Goal: Complete application form

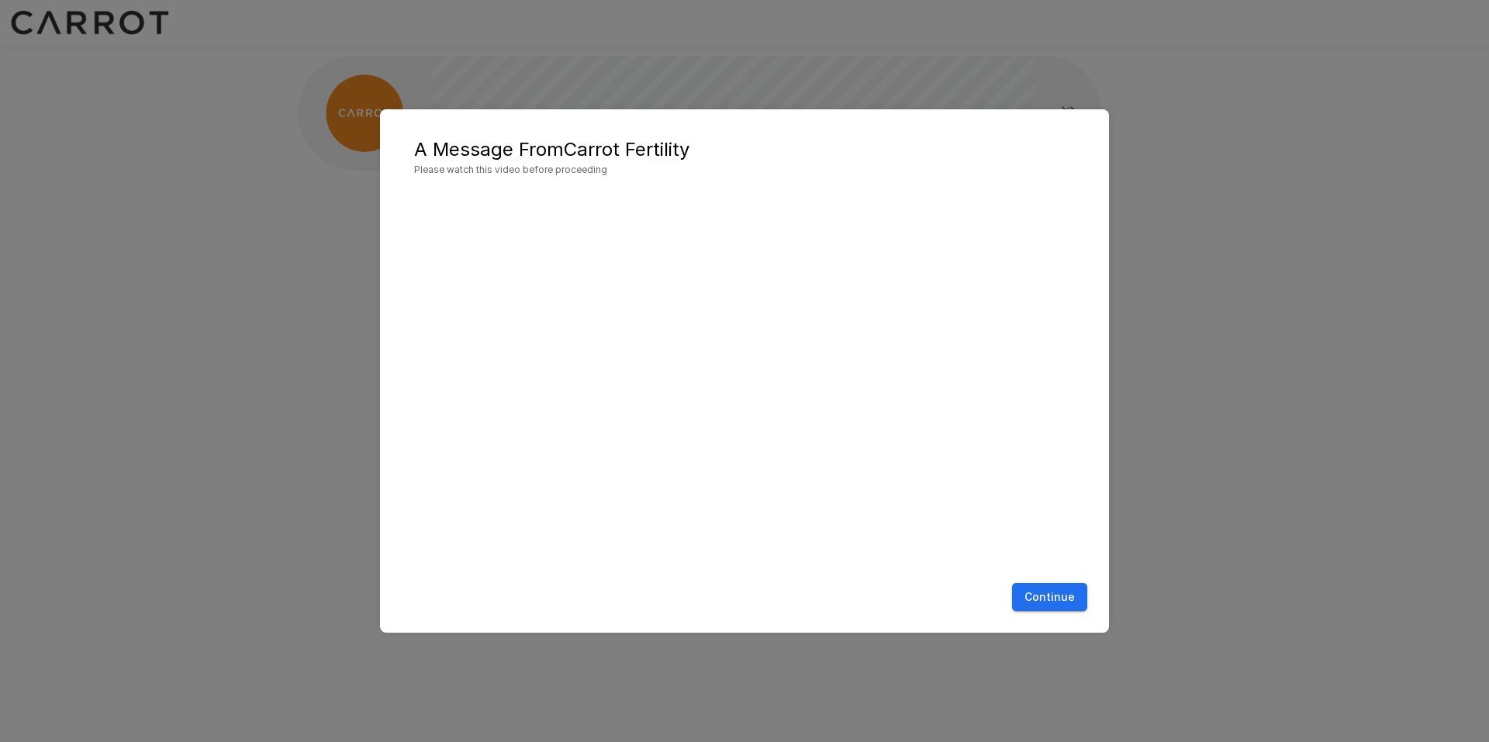
click at [1064, 601] on button "Continue" at bounding box center [1049, 597] width 75 height 29
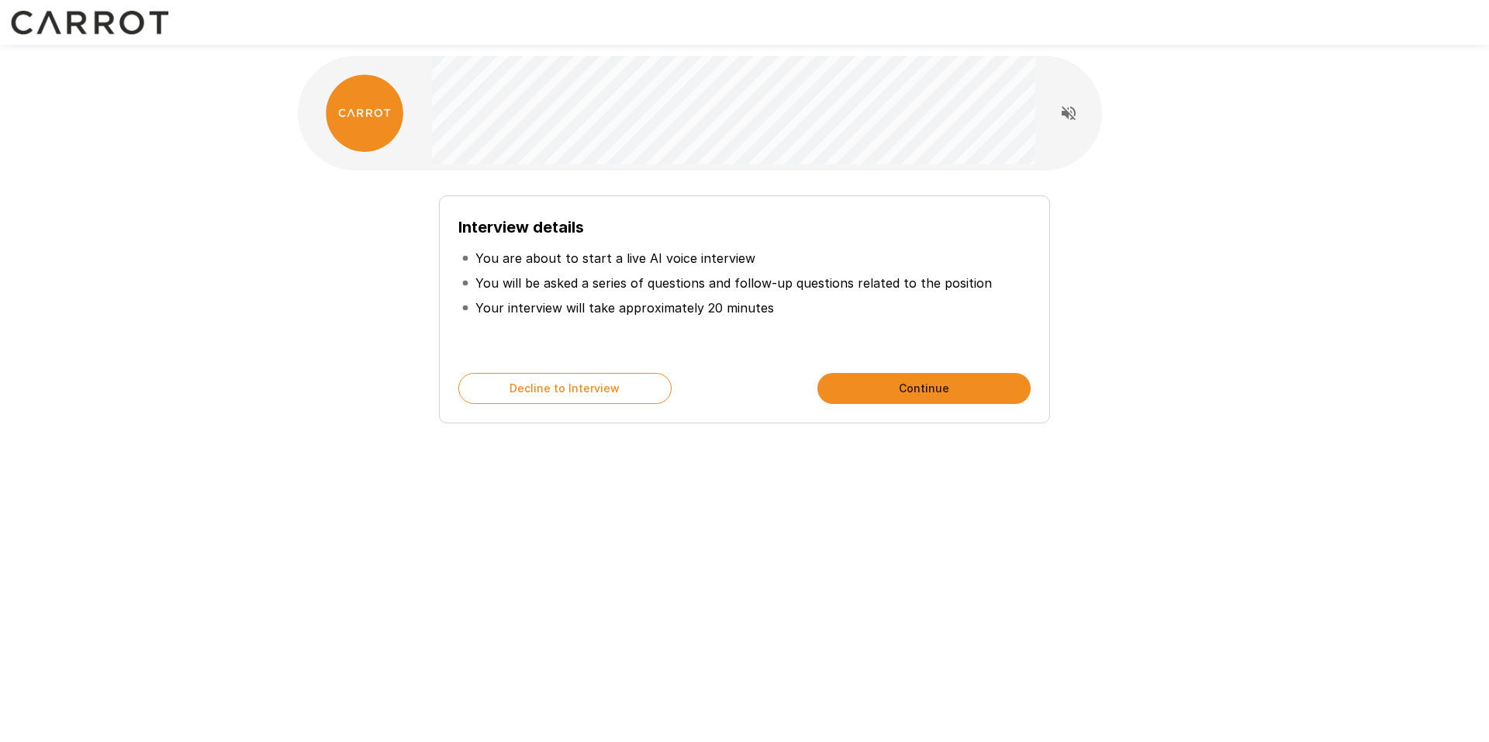
click at [909, 389] on button "Continue" at bounding box center [924, 388] width 213 height 31
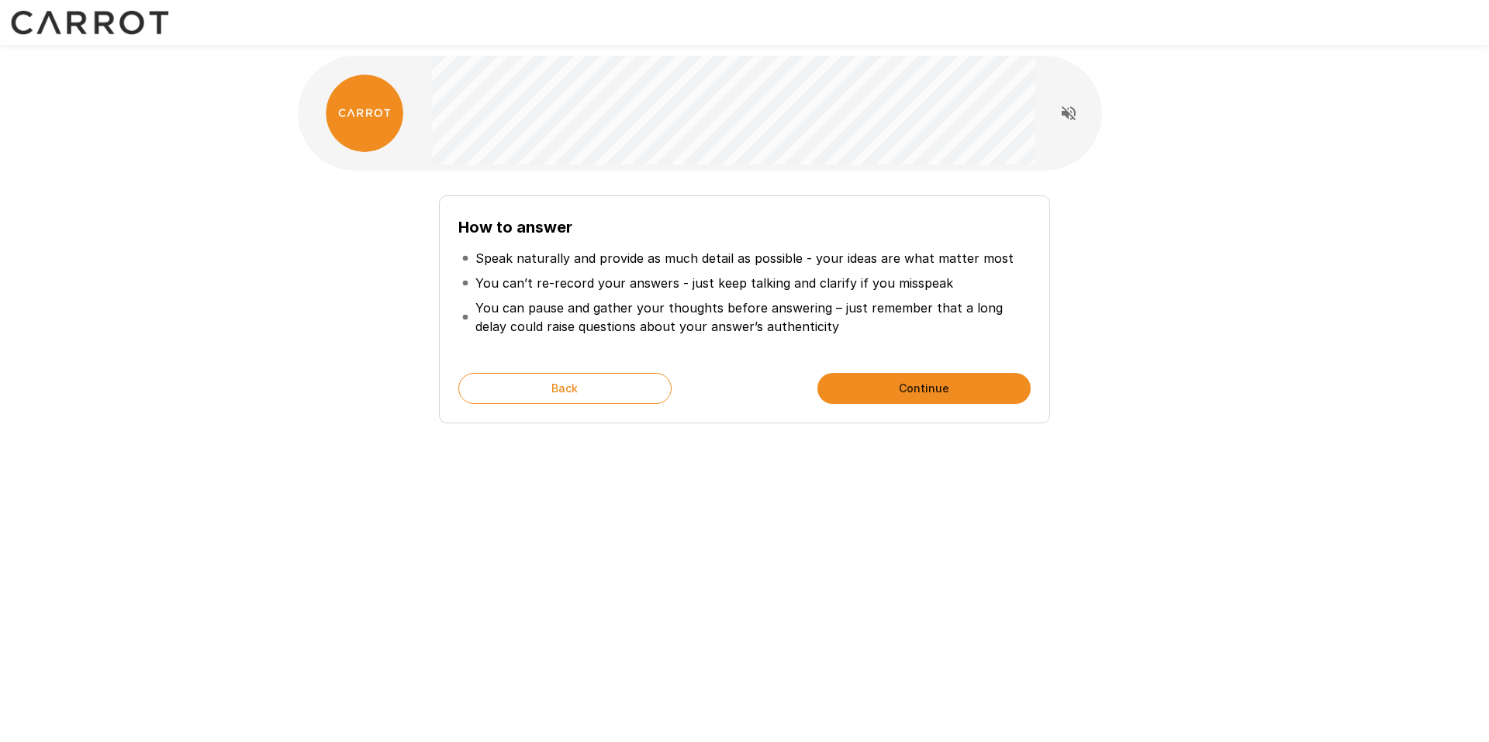
click at [907, 389] on button "Continue" at bounding box center [924, 388] width 213 height 31
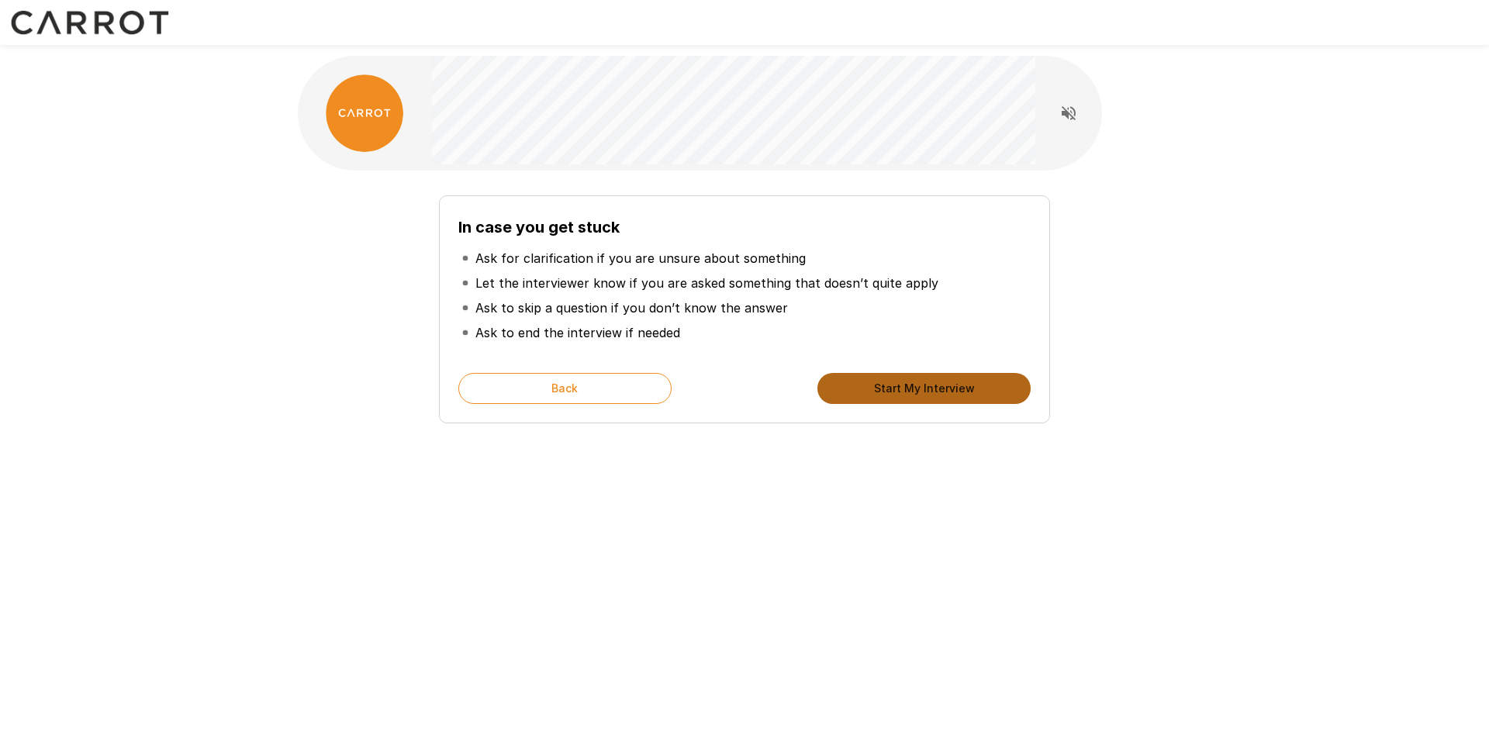
click at [916, 393] on button "Start My Interview" at bounding box center [924, 388] width 213 height 31
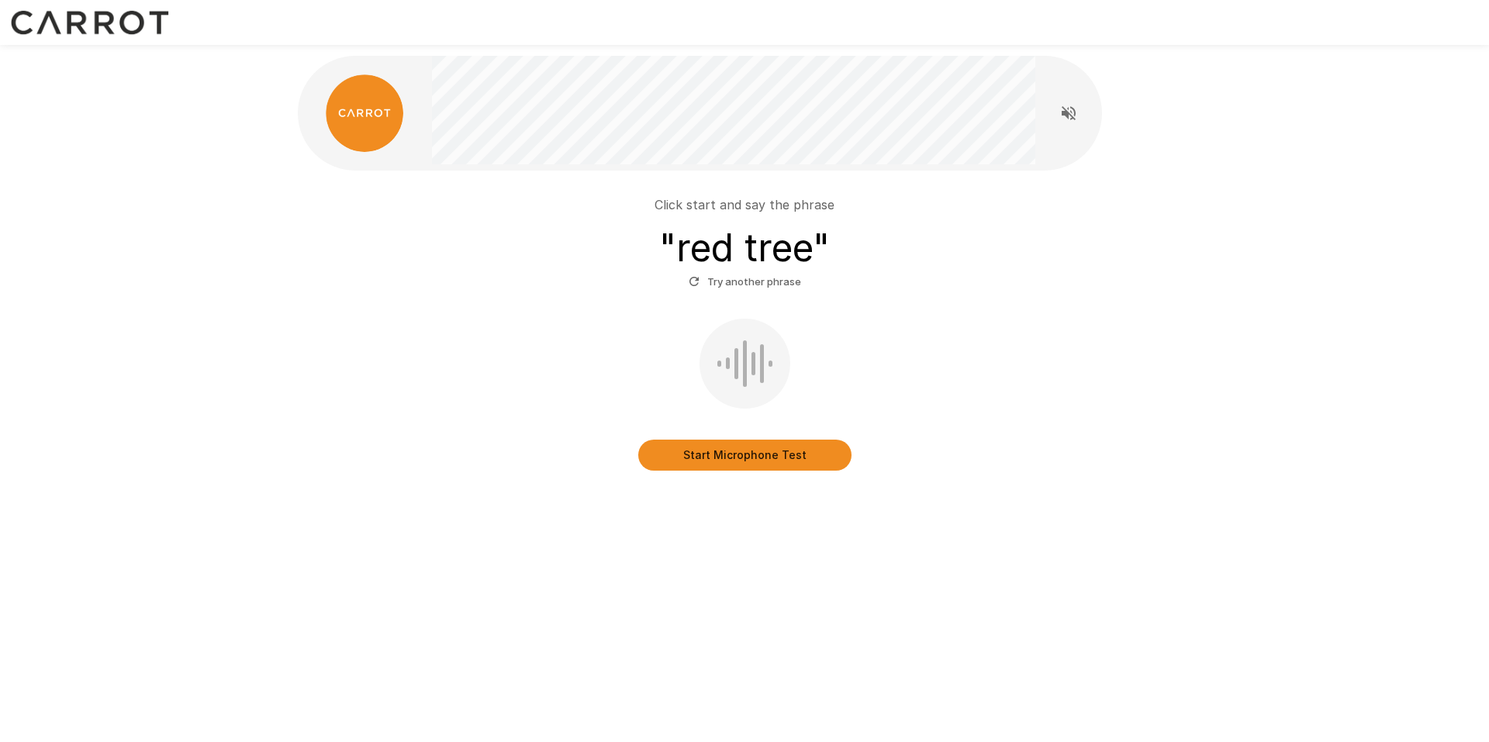
click at [758, 448] on button "Start Microphone Test" at bounding box center [744, 455] width 213 height 31
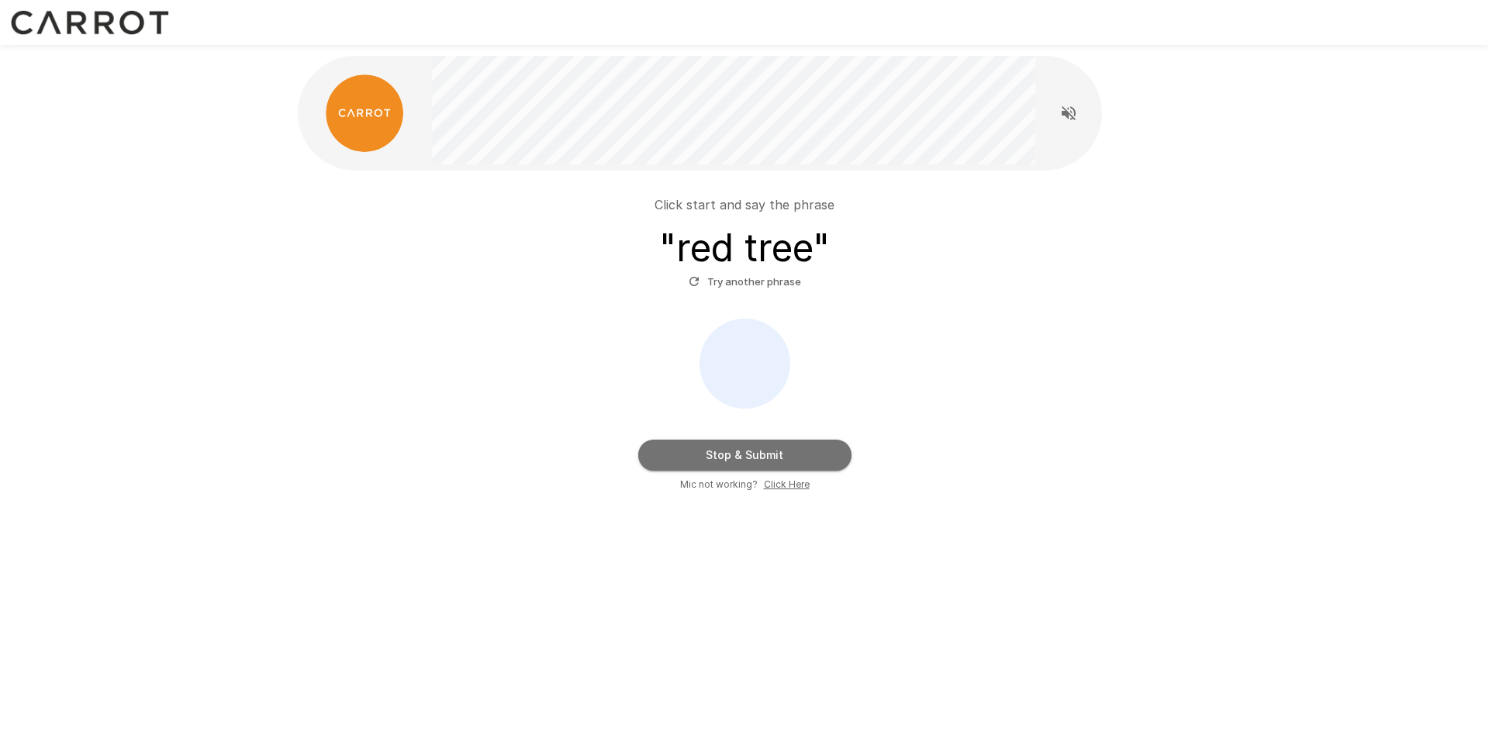
click at [778, 448] on button "Stop & Submit" at bounding box center [744, 455] width 213 height 31
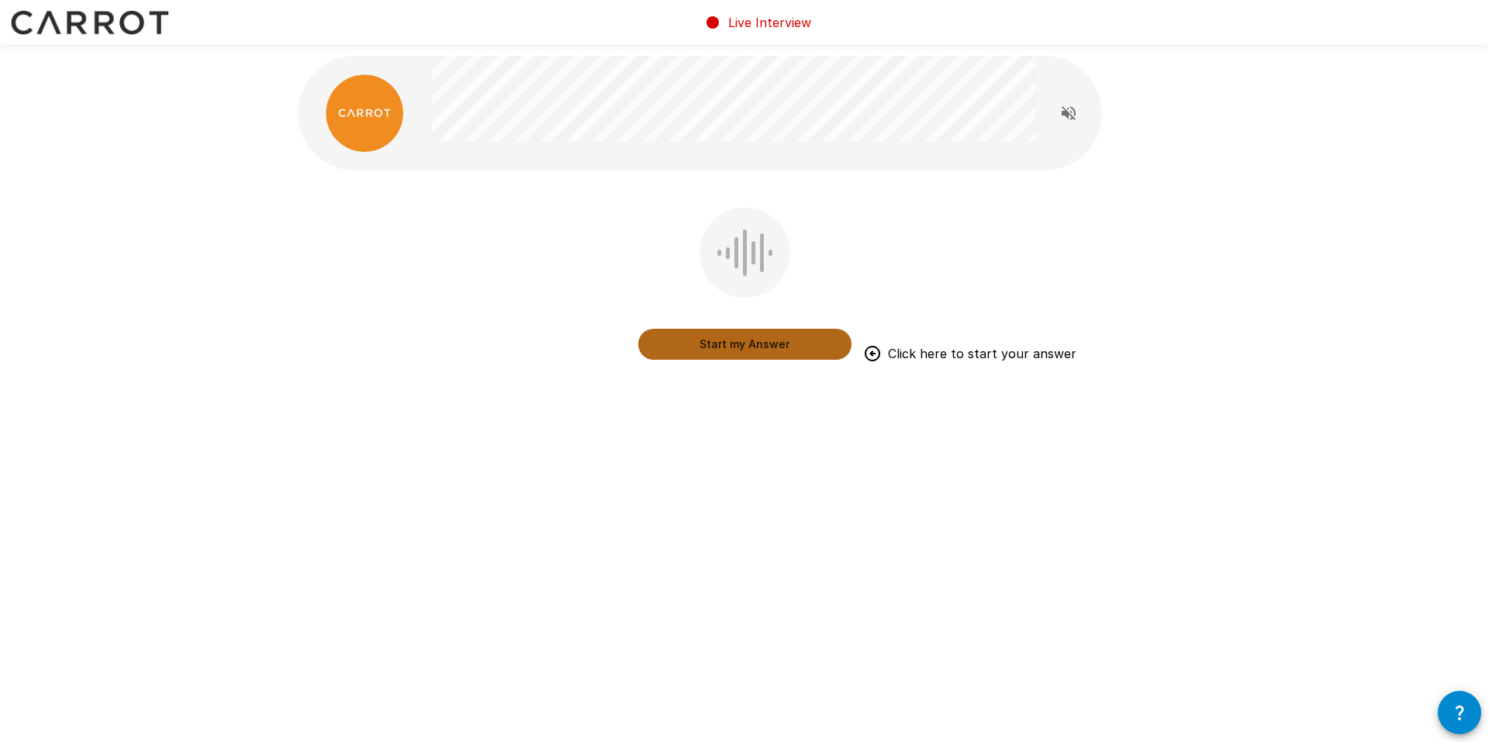
click at [719, 344] on button "Start my Answer" at bounding box center [744, 344] width 213 height 31
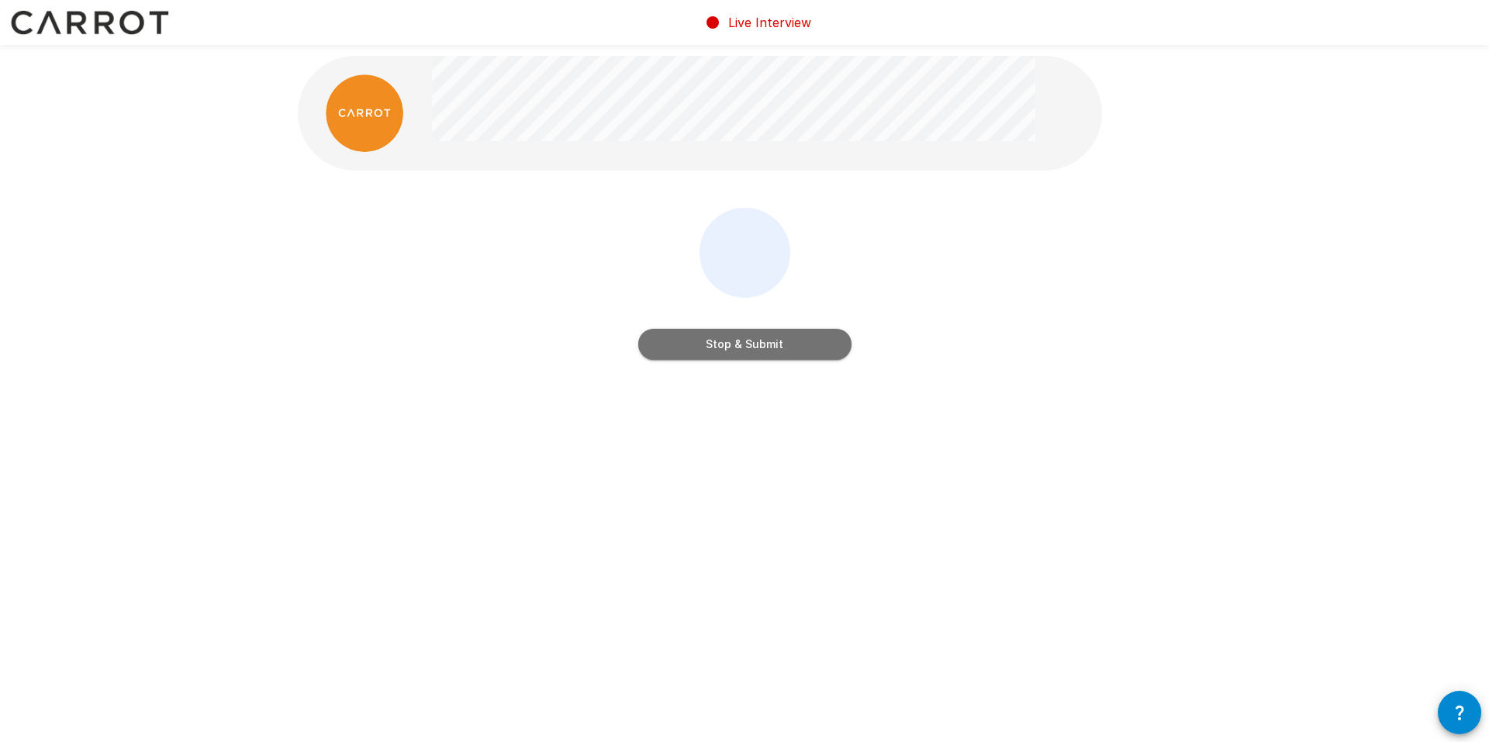
click at [719, 344] on button "Stop & Submit" at bounding box center [744, 344] width 213 height 31
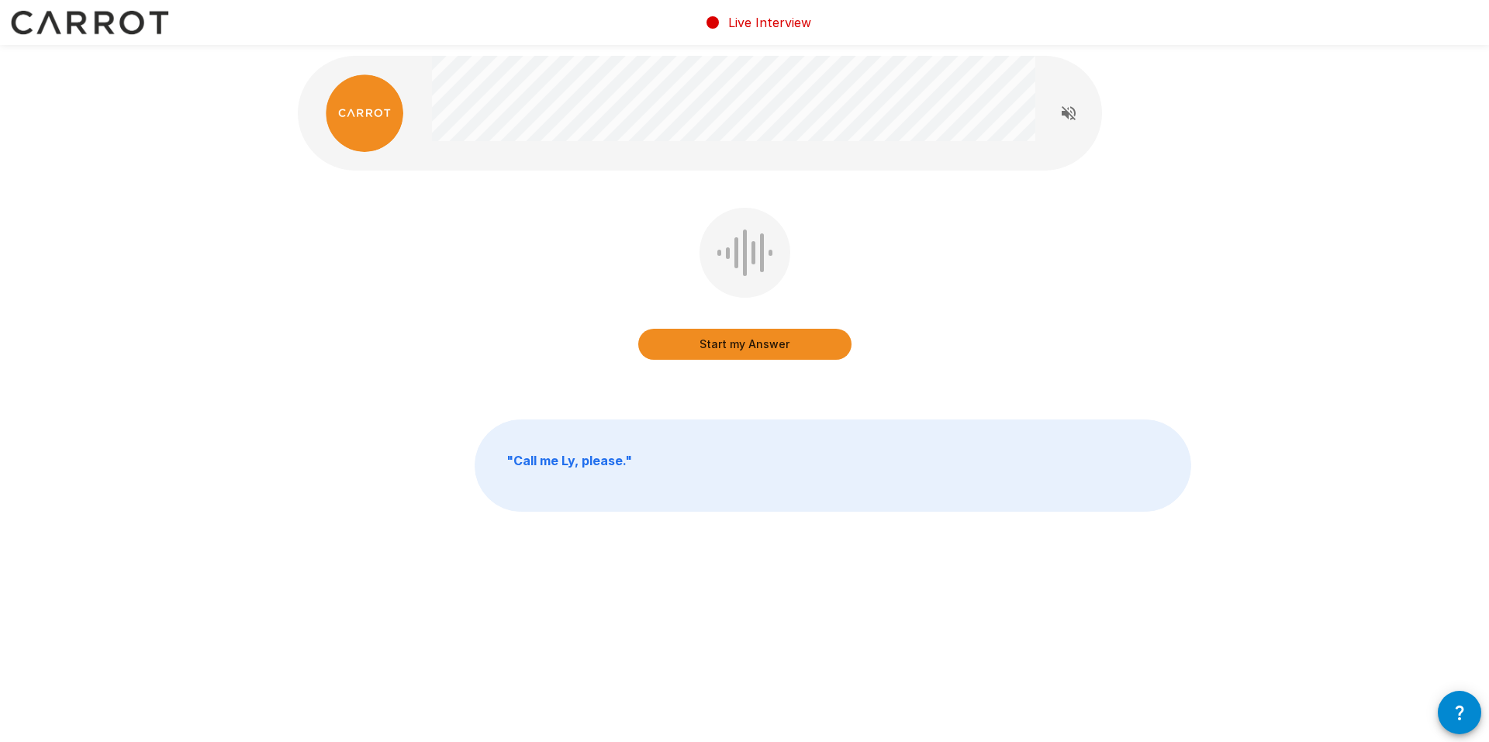
click at [723, 341] on button "Start my Answer" at bounding box center [744, 344] width 213 height 31
click at [795, 346] on button "Stop & Submit" at bounding box center [744, 344] width 213 height 31
click at [770, 341] on button "Start my Answer" at bounding box center [744, 344] width 213 height 31
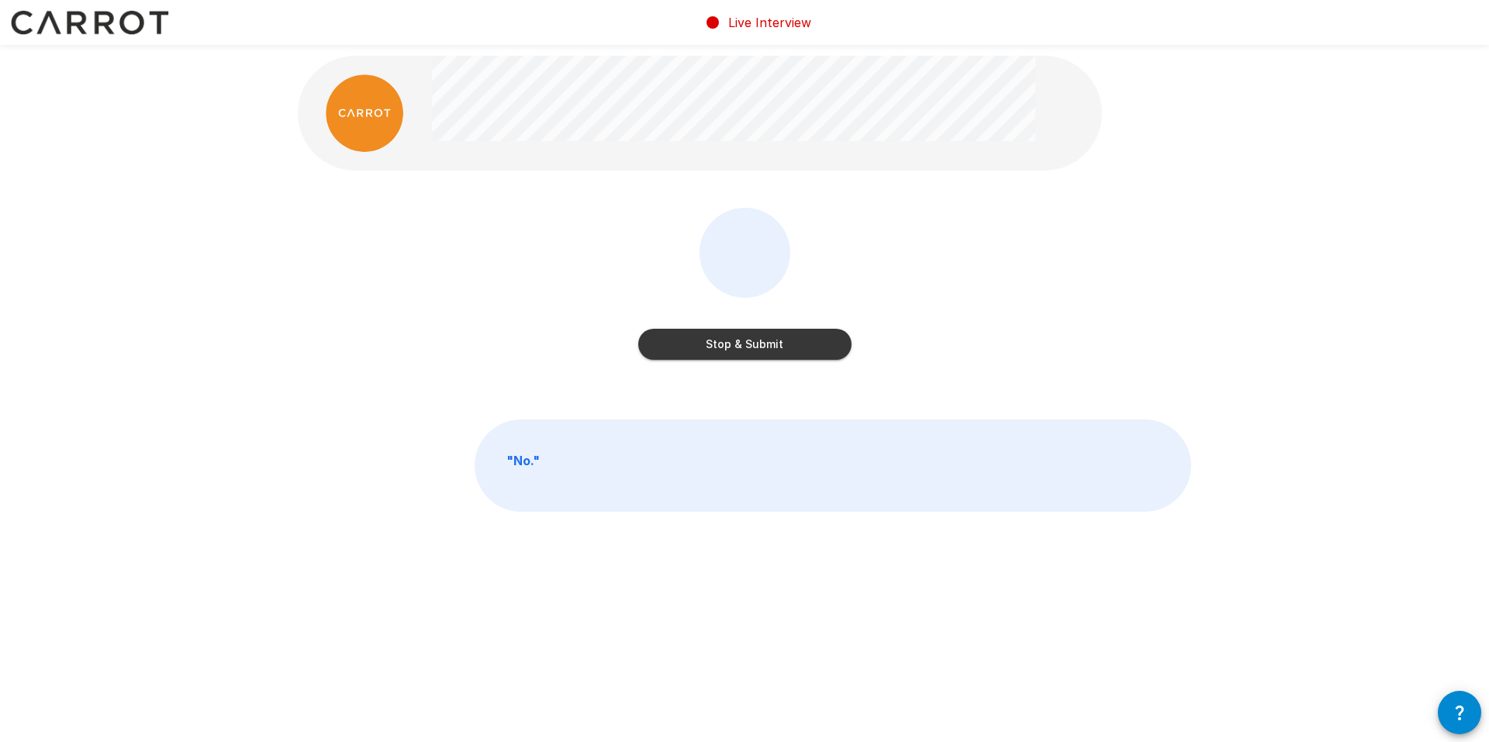
click at [758, 337] on button "Stop & Submit" at bounding box center [744, 344] width 213 height 31
click at [756, 340] on button "Start my Answer" at bounding box center [744, 344] width 213 height 31
click at [782, 332] on button "Stop & Submit" at bounding box center [744, 344] width 213 height 31
click at [757, 344] on button "Start my Answer" at bounding box center [744, 344] width 213 height 31
click at [755, 348] on button "Stop & Submit" at bounding box center [744, 344] width 213 height 31
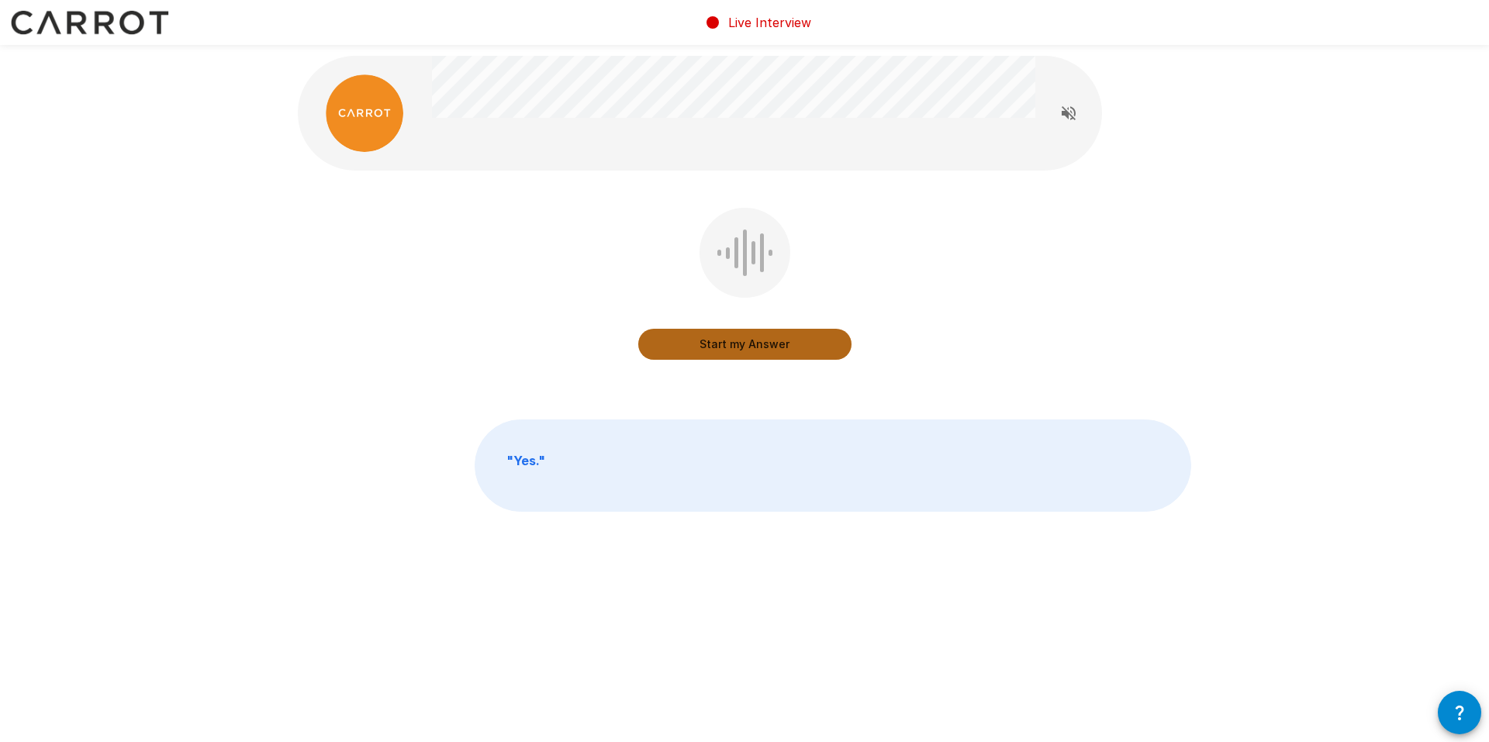
click at [759, 348] on button "Start my Answer" at bounding box center [744, 344] width 213 height 31
click at [763, 350] on button "Stop & Submit" at bounding box center [744, 344] width 213 height 31
click at [749, 346] on button "Start my Answer" at bounding box center [744, 344] width 213 height 31
click at [748, 351] on button "Stop & Submit" at bounding box center [744, 344] width 213 height 31
click at [753, 345] on button "Start my Answer" at bounding box center [744, 344] width 213 height 31
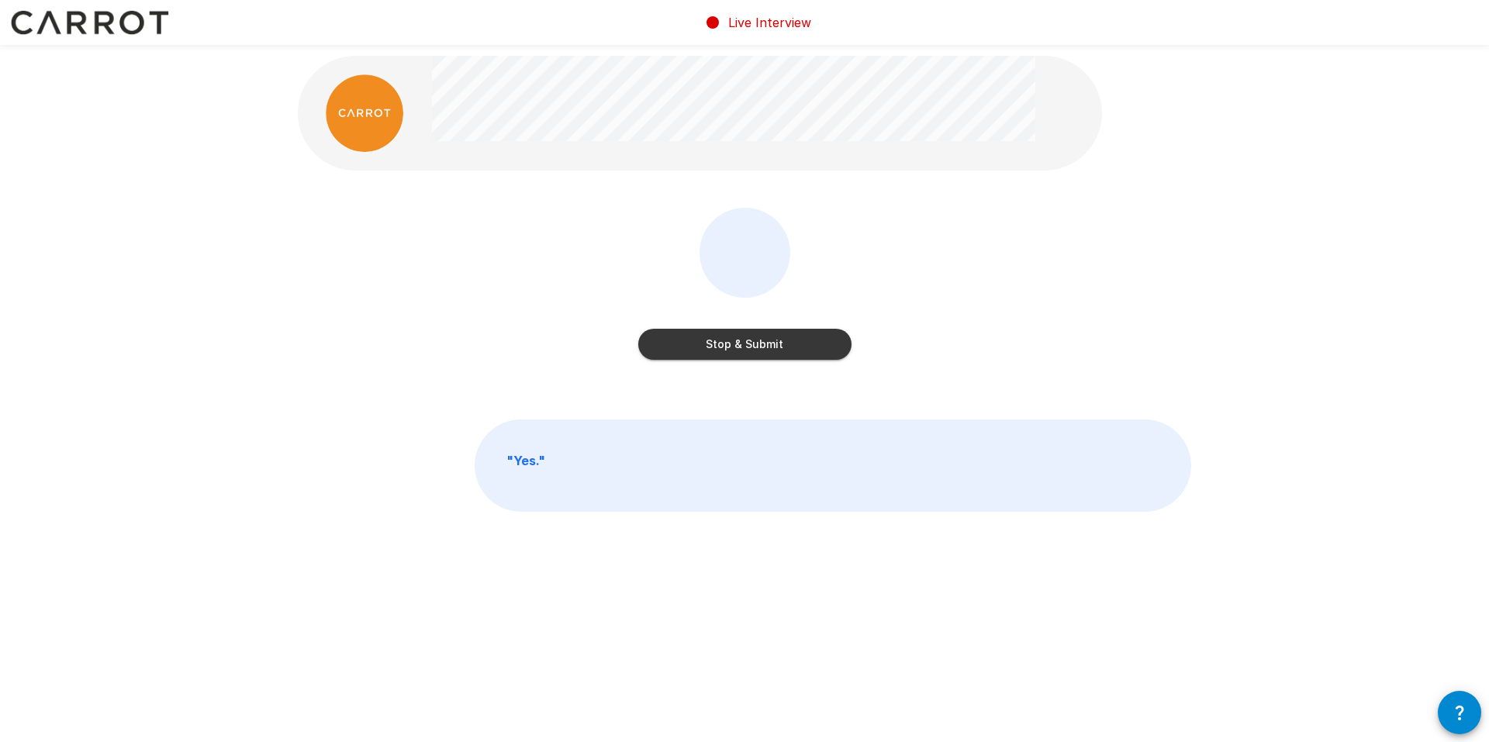
click at [742, 344] on button "Stop & Submit" at bounding box center [744, 344] width 213 height 31
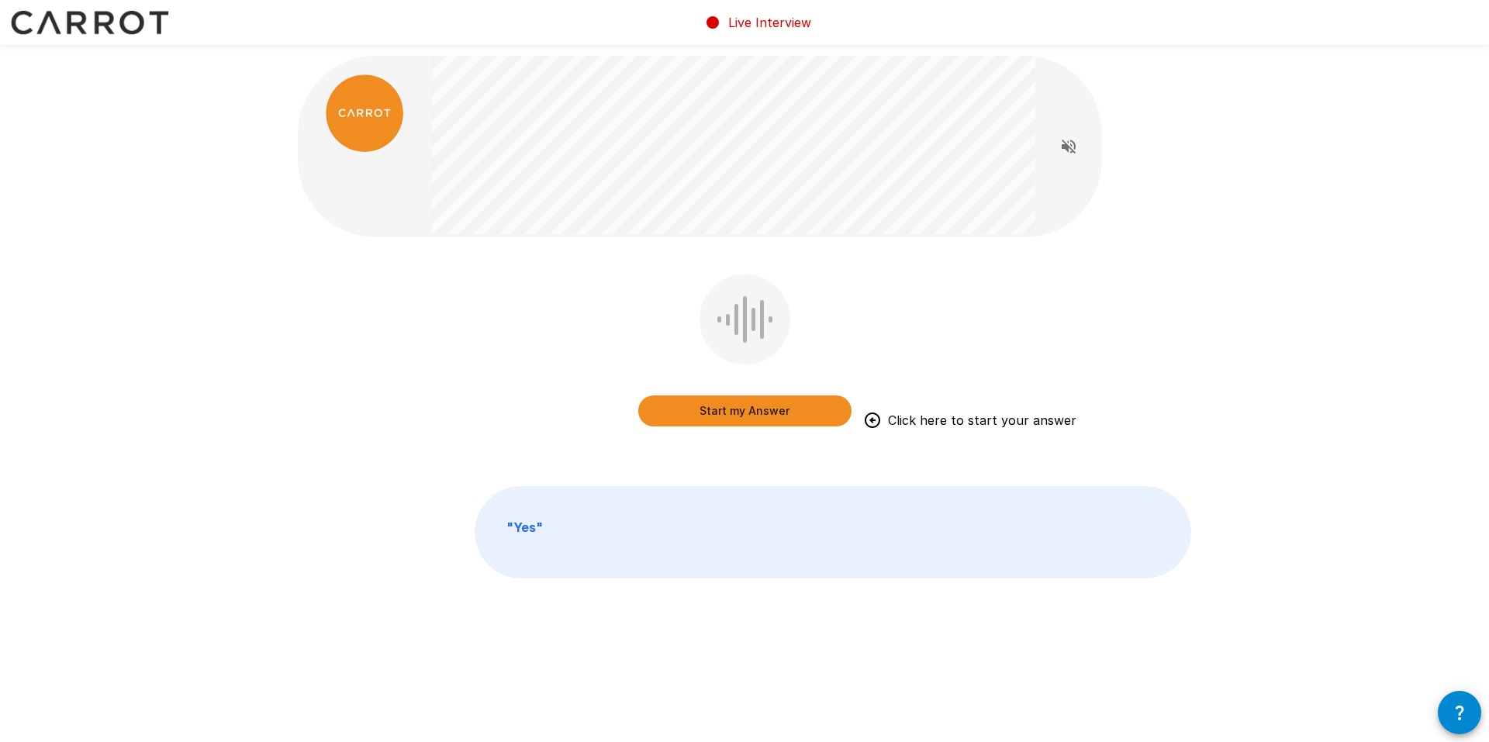
click at [765, 413] on button "Start my Answer" at bounding box center [744, 411] width 213 height 31
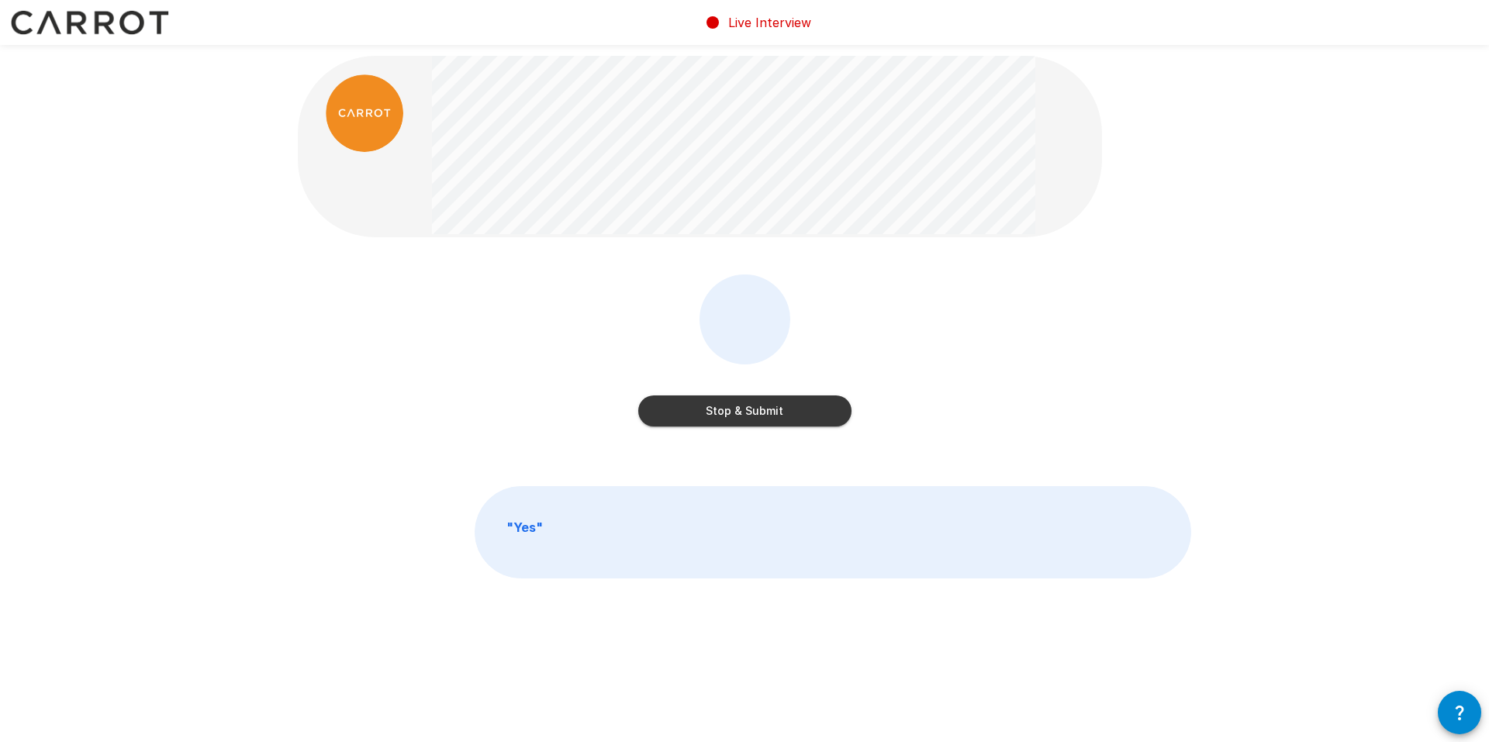
click at [787, 419] on button "Stop & Submit" at bounding box center [744, 411] width 213 height 31
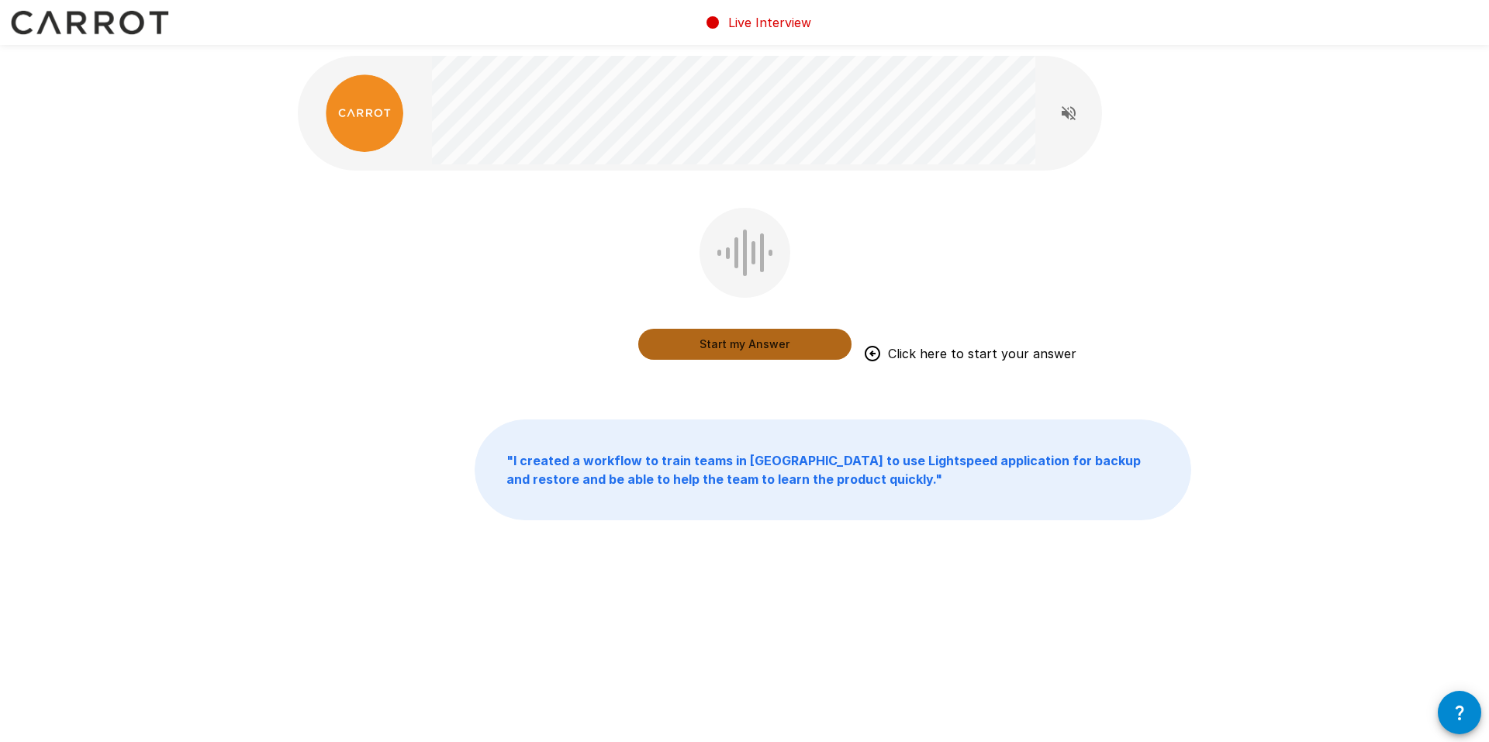
click at [739, 341] on button "Start my Answer" at bounding box center [744, 344] width 213 height 31
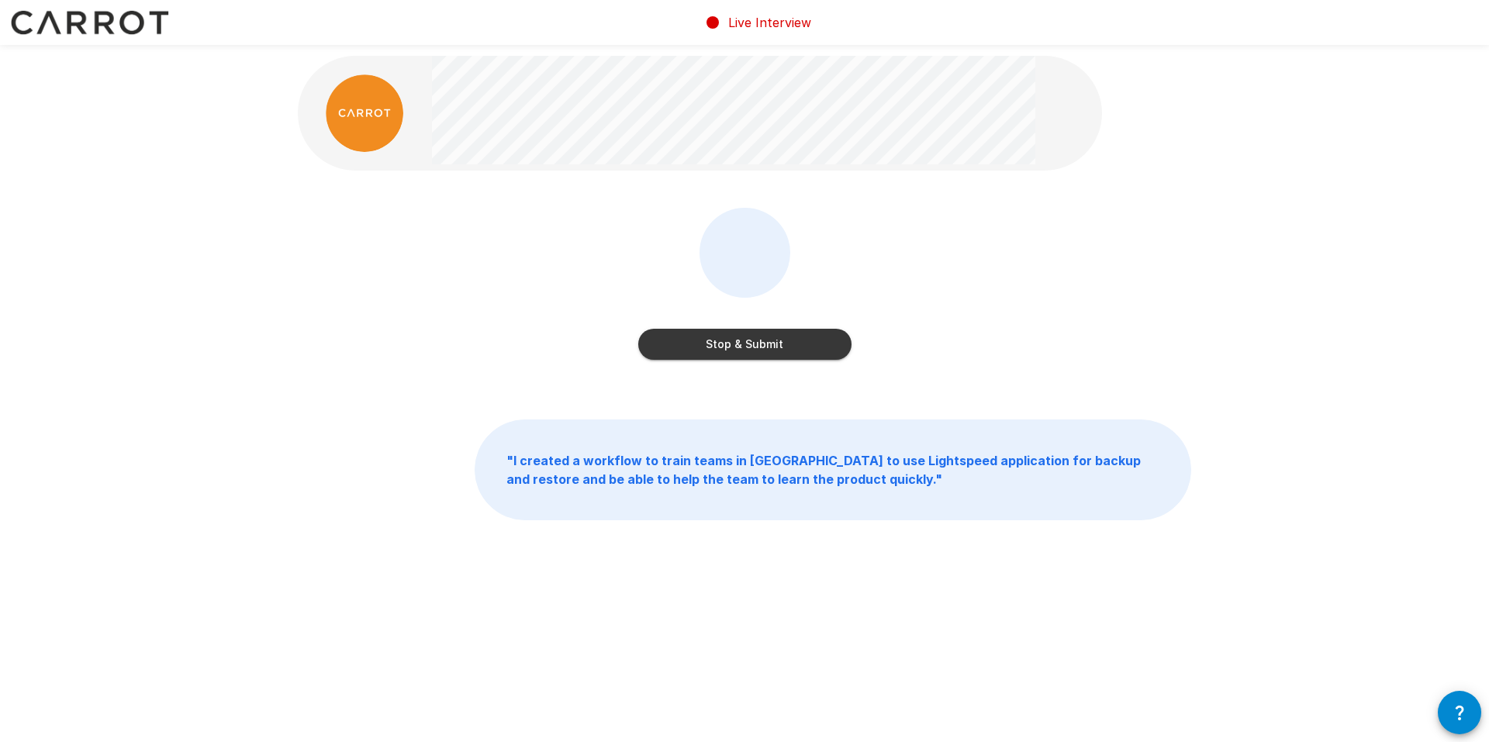
click at [756, 344] on button "Stop & Submit" at bounding box center [744, 344] width 213 height 31
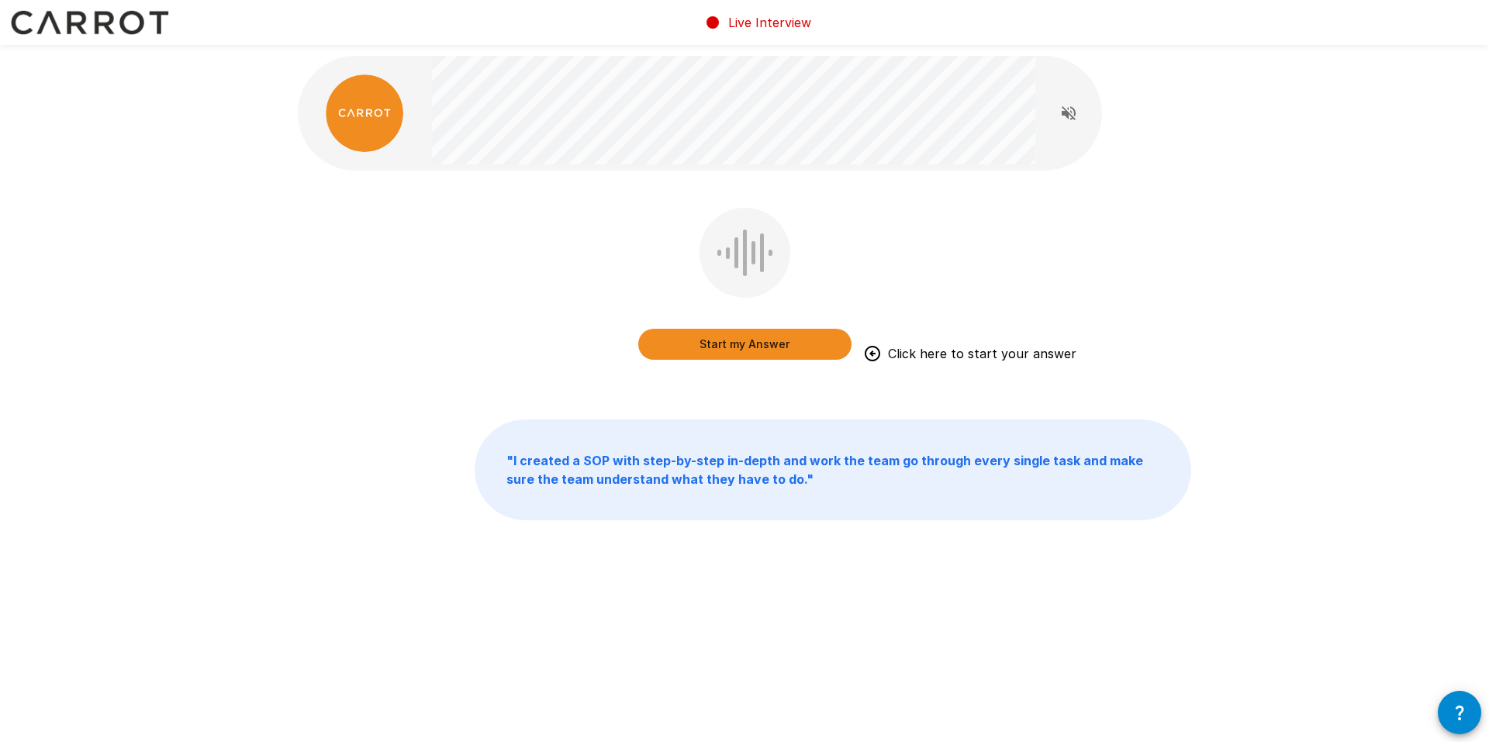
click at [763, 344] on button "Start my Answer" at bounding box center [744, 344] width 213 height 31
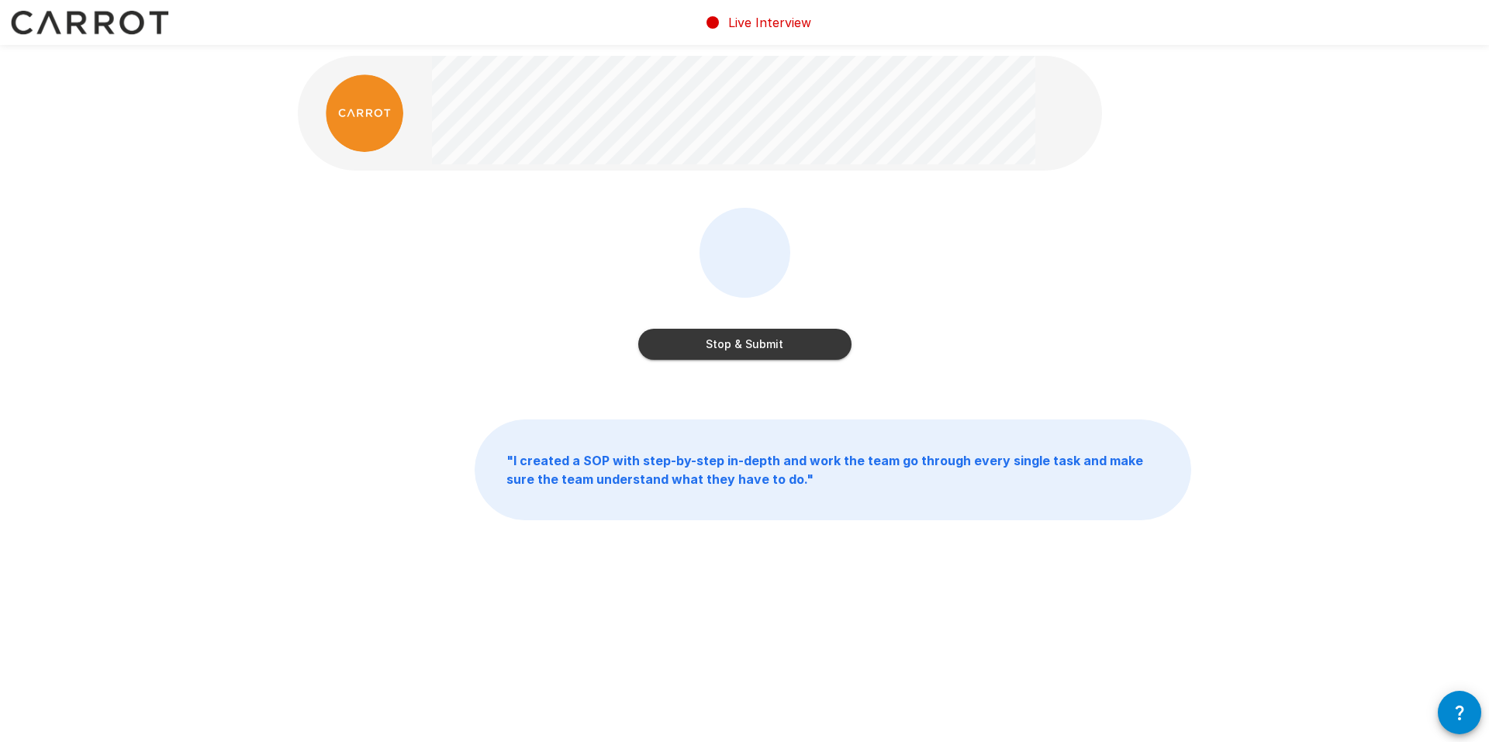
click at [725, 343] on button "Stop & Submit" at bounding box center [744, 344] width 213 height 31
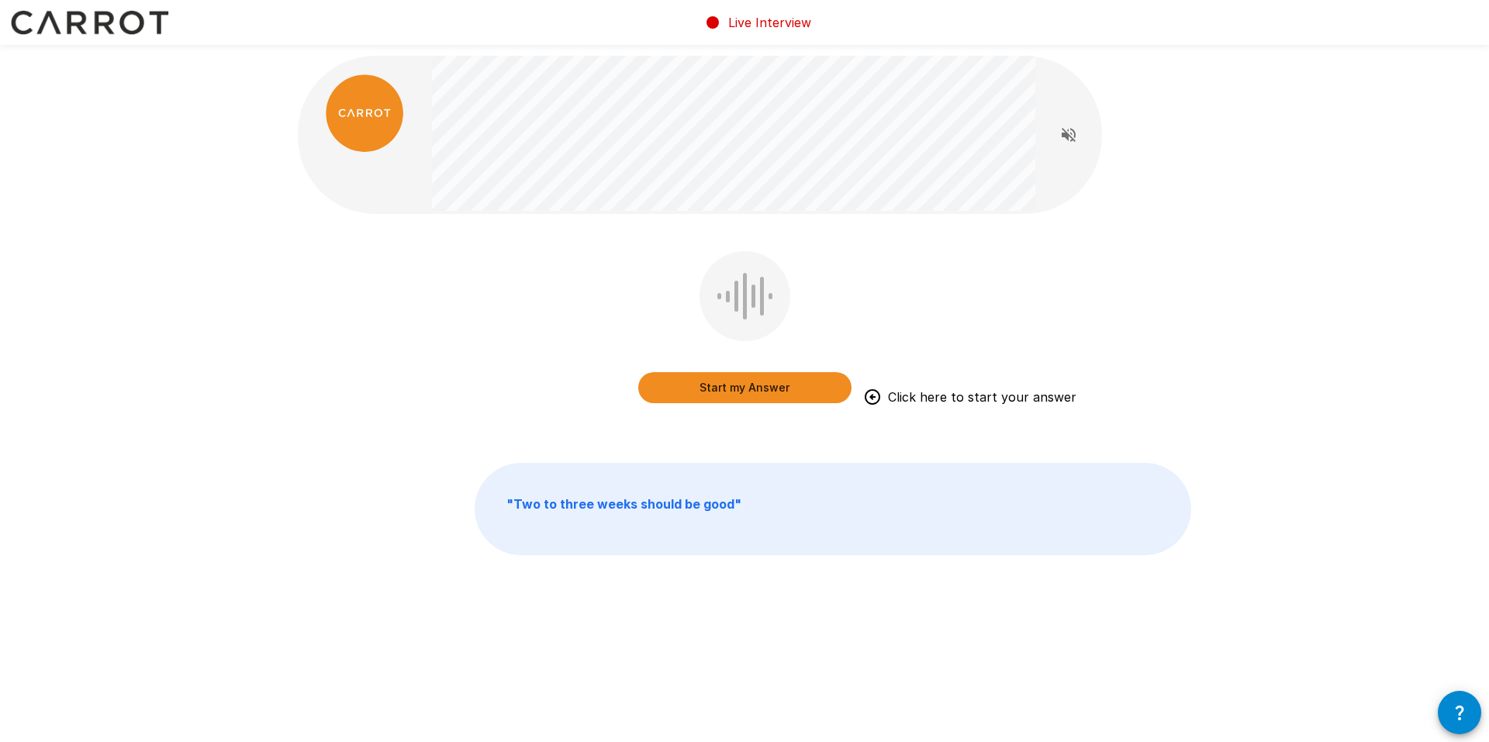
click at [751, 393] on button "Start my Answer" at bounding box center [744, 387] width 213 height 31
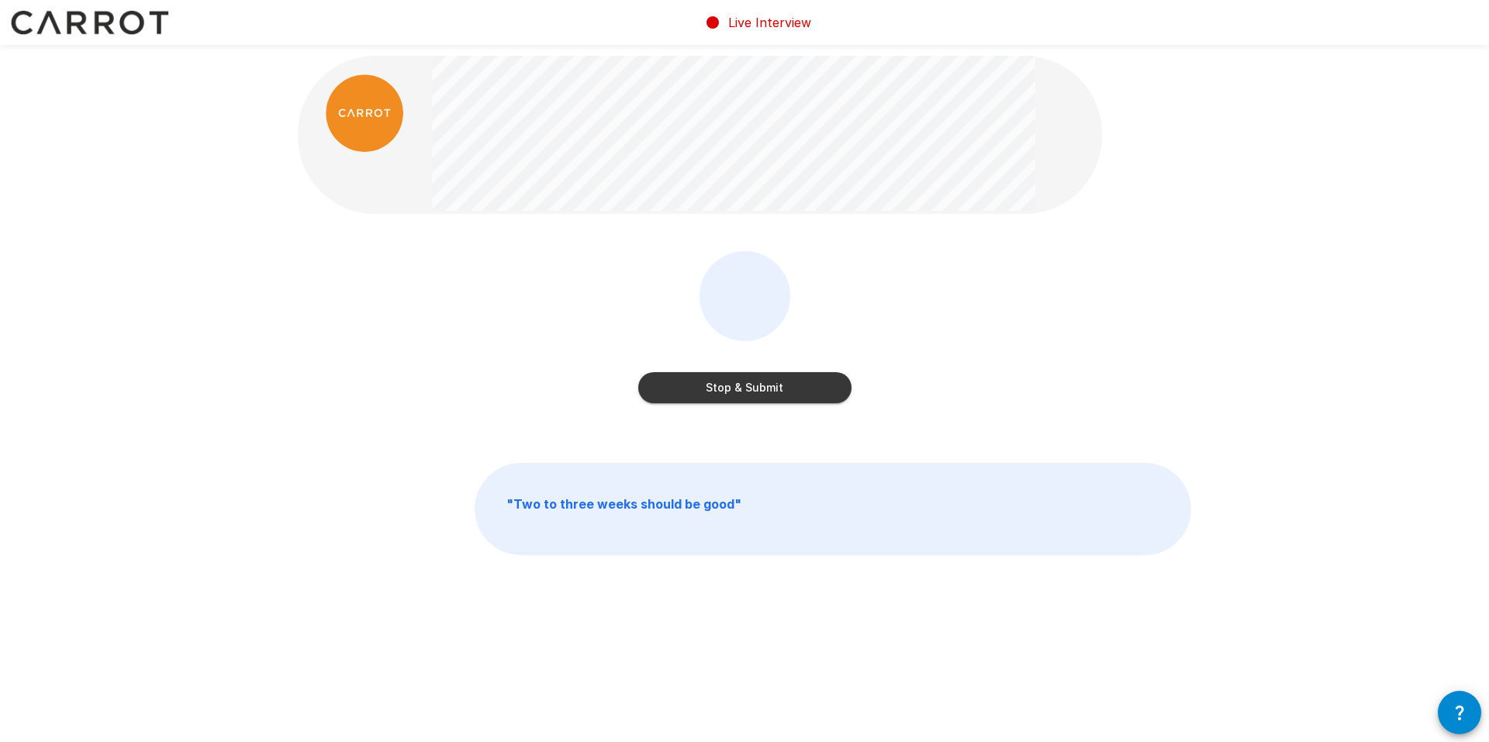
click at [823, 375] on button "Stop & Submit" at bounding box center [744, 387] width 213 height 31
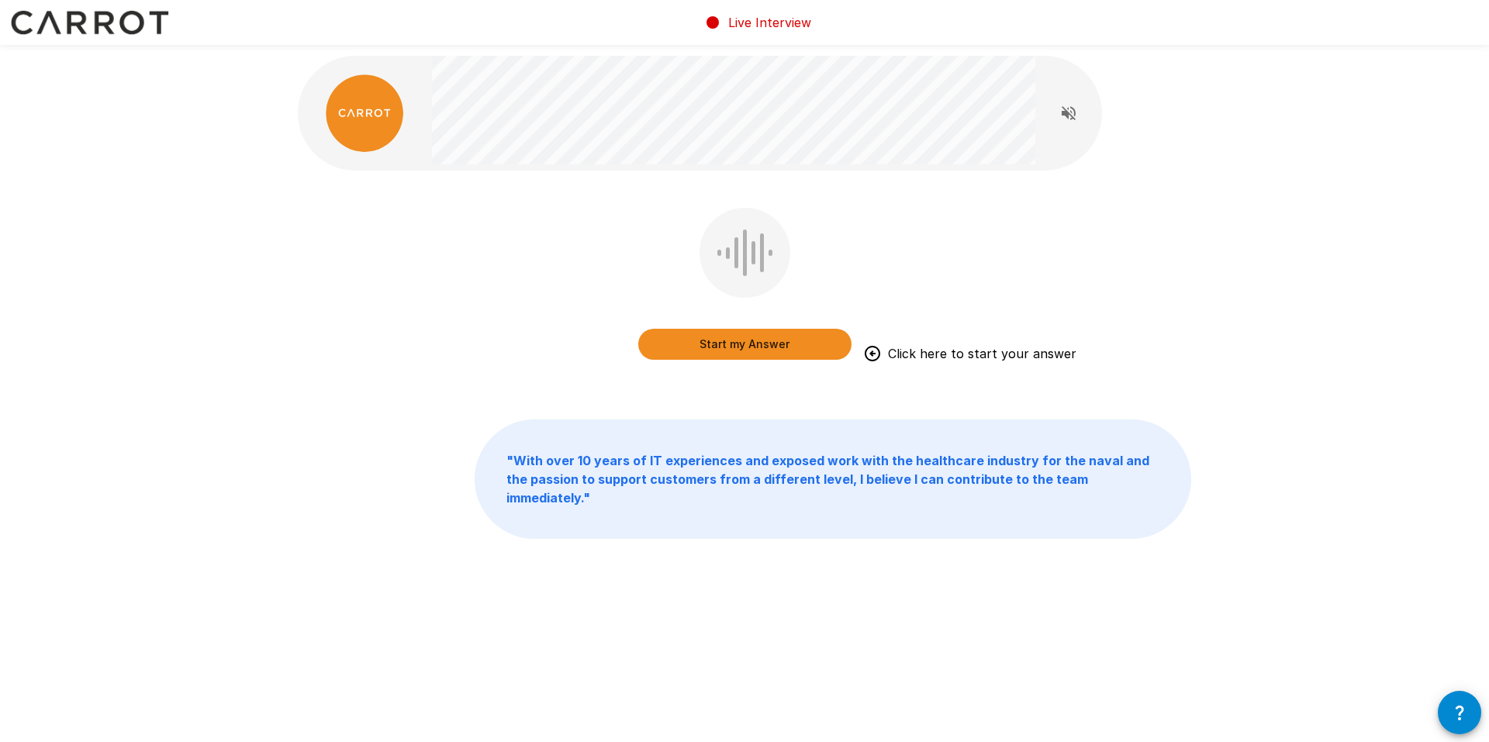
click at [762, 347] on button "Start my Answer" at bounding box center [744, 344] width 213 height 31
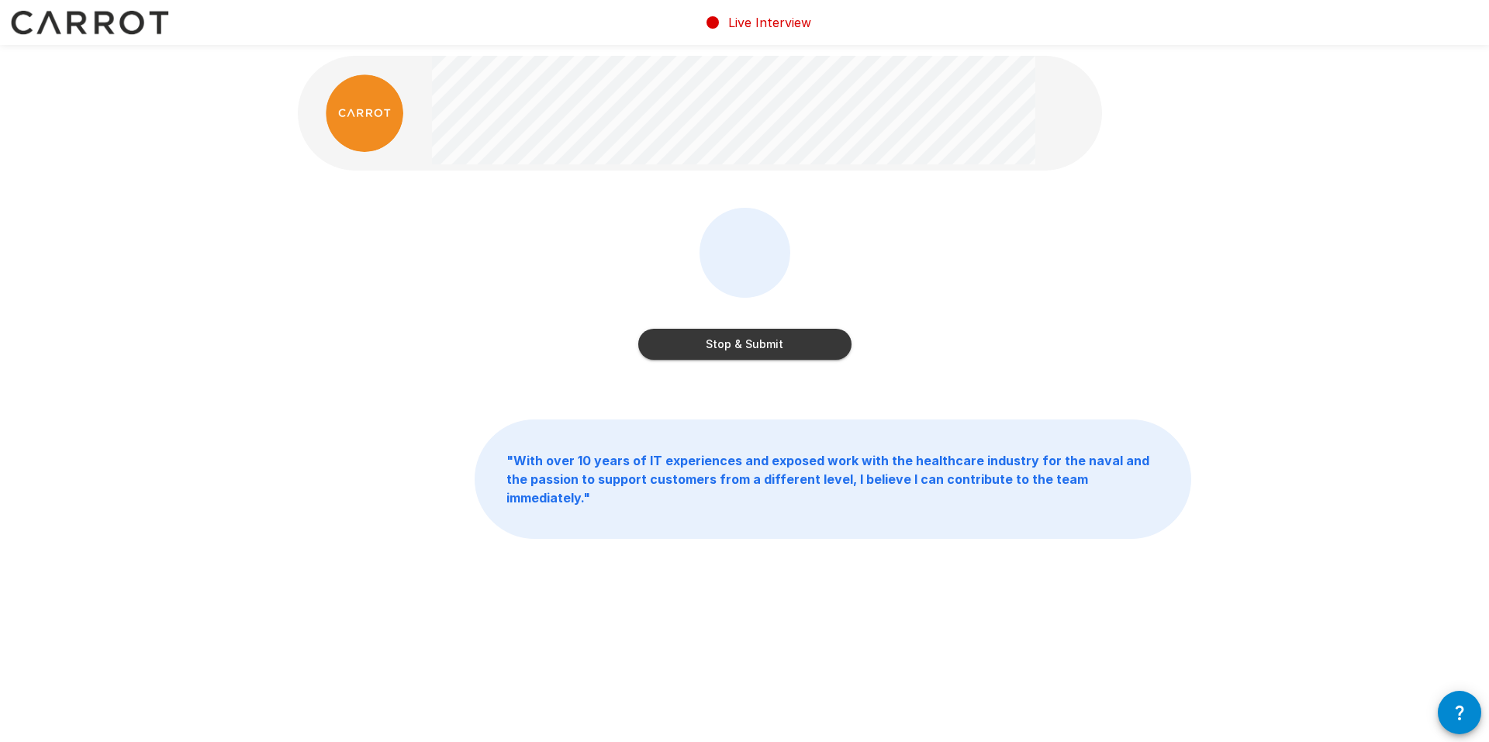
click at [777, 342] on button "Stop & Submit" at bounding box center [744, 344] width 213 height 31
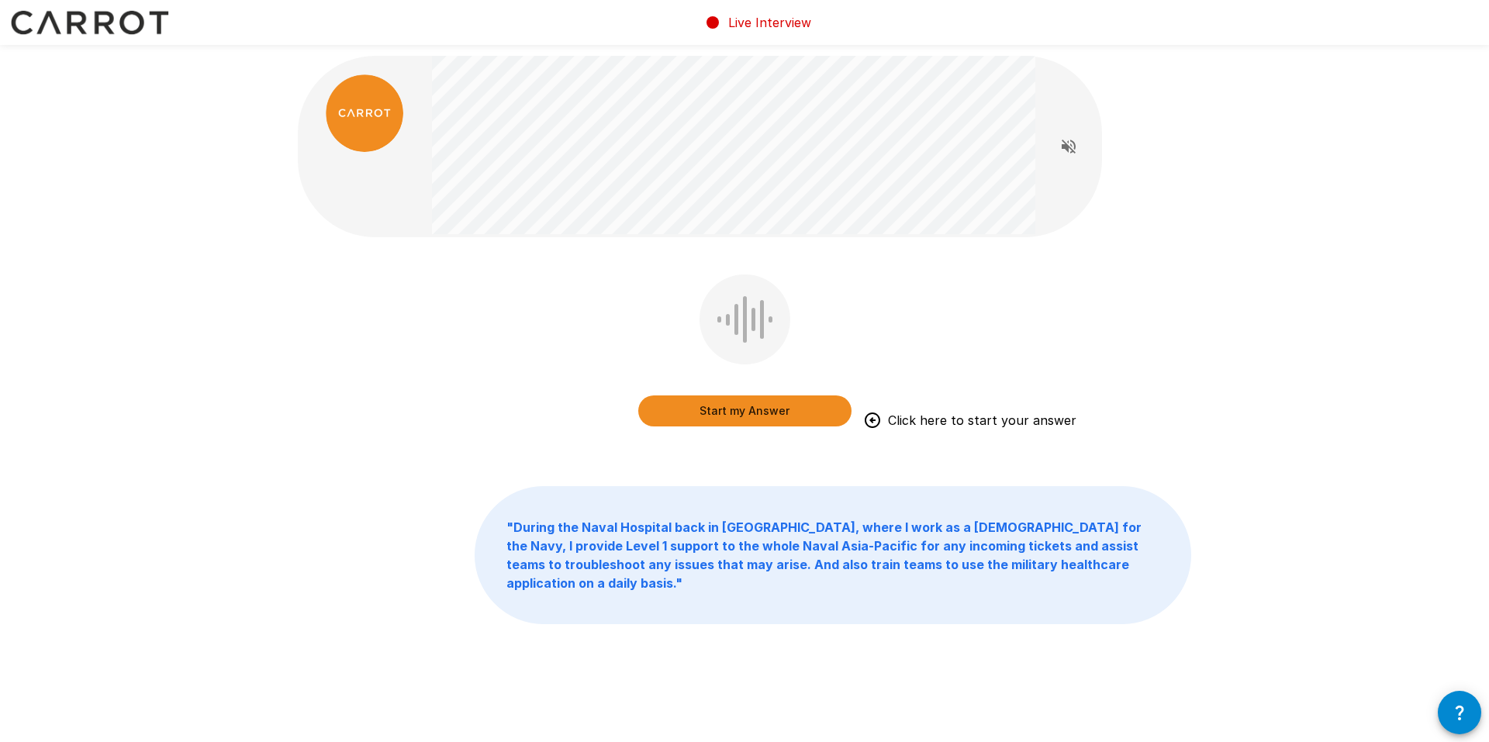
click at [763, 412] on button "Start my Answer" at bounding box center [744, 411] width 213 height 31
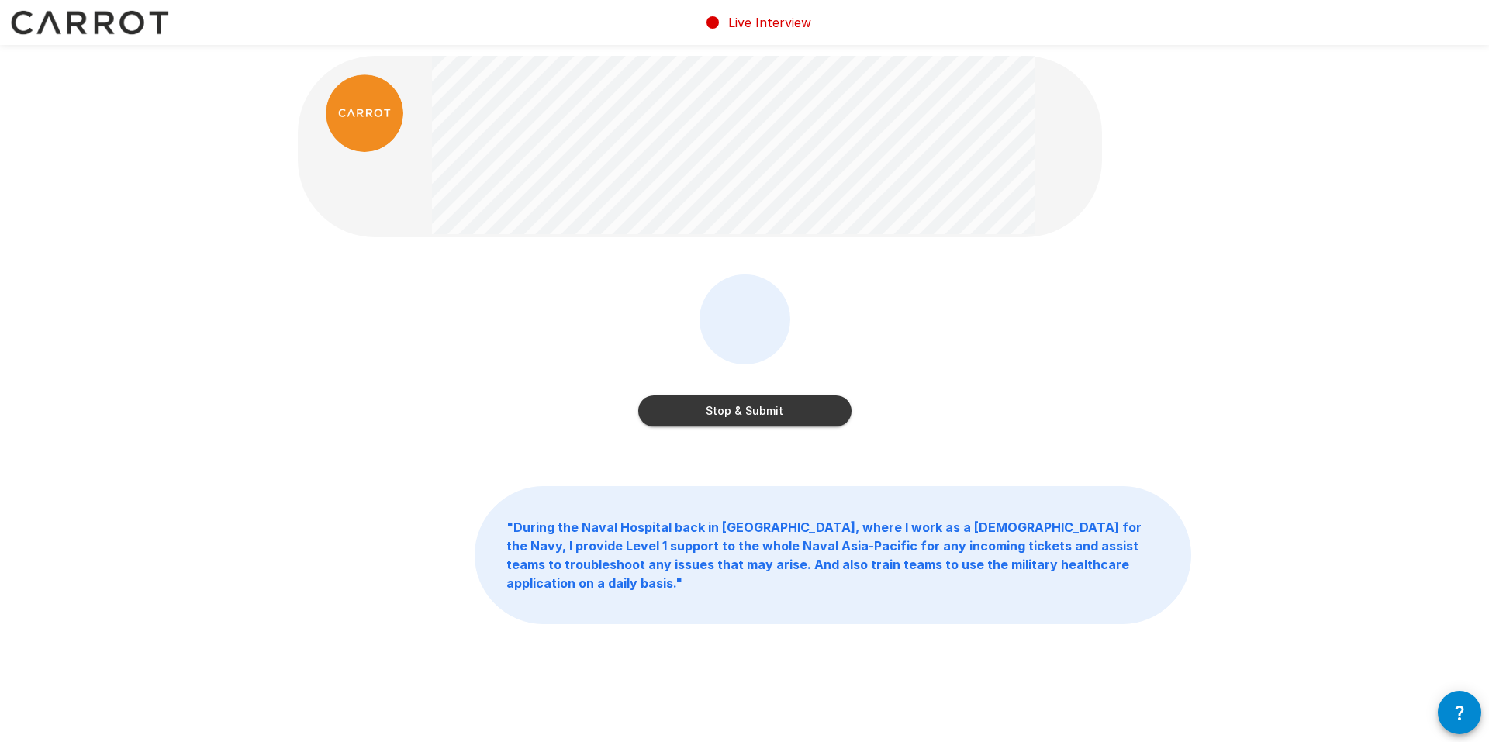
click at [771, 405] on button "Stop & Submit" at bounding box center [744, 411] width 213 height 31
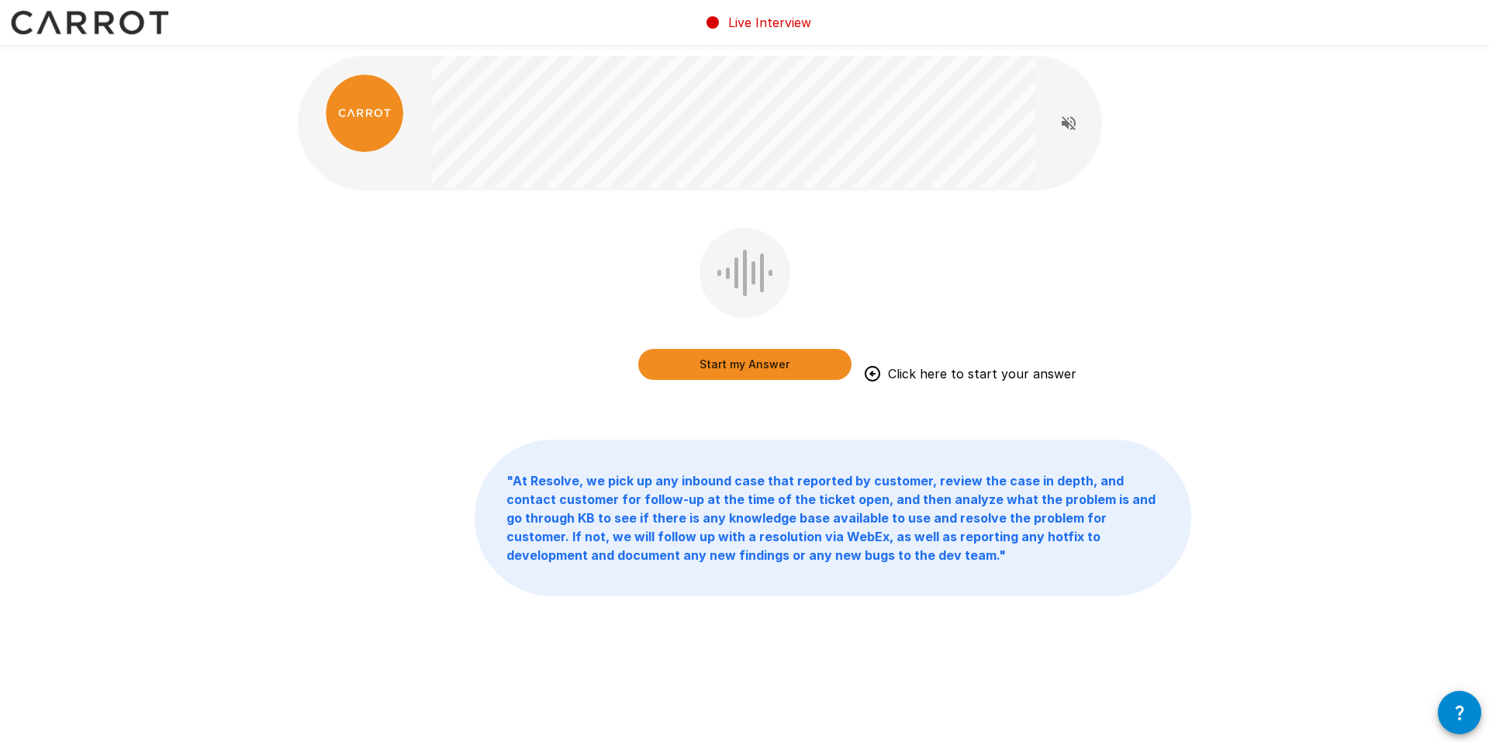
click at [731, 366] on button "Start my Answer" at bounding box center [744, 364] width 213 height 31
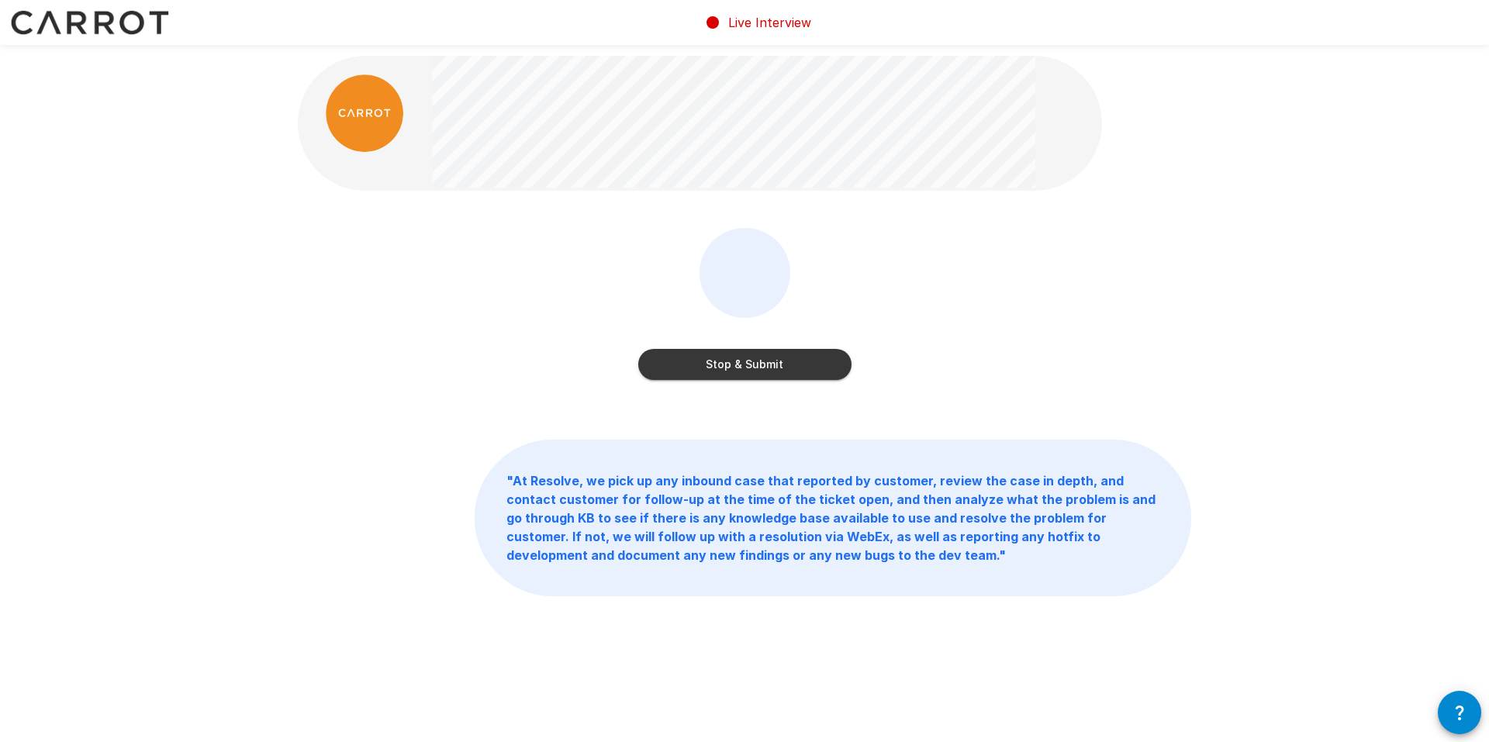
click at [788, 366] on button "Stop & Submit" at bounding box center [744, 364] width 213 height 31
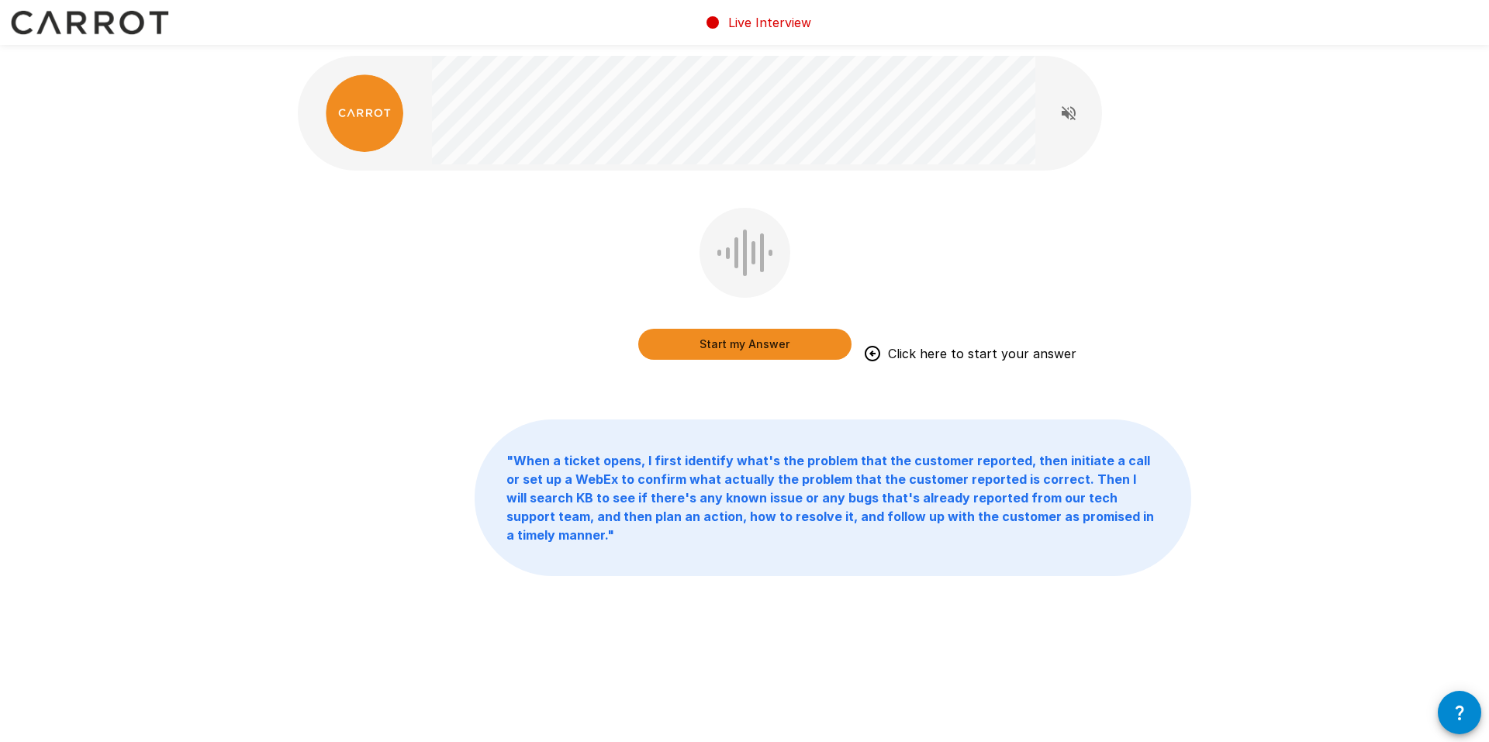
click at [745, 349] on button "Start my Answer" at bounding box center [744, 344] width 213 height 31
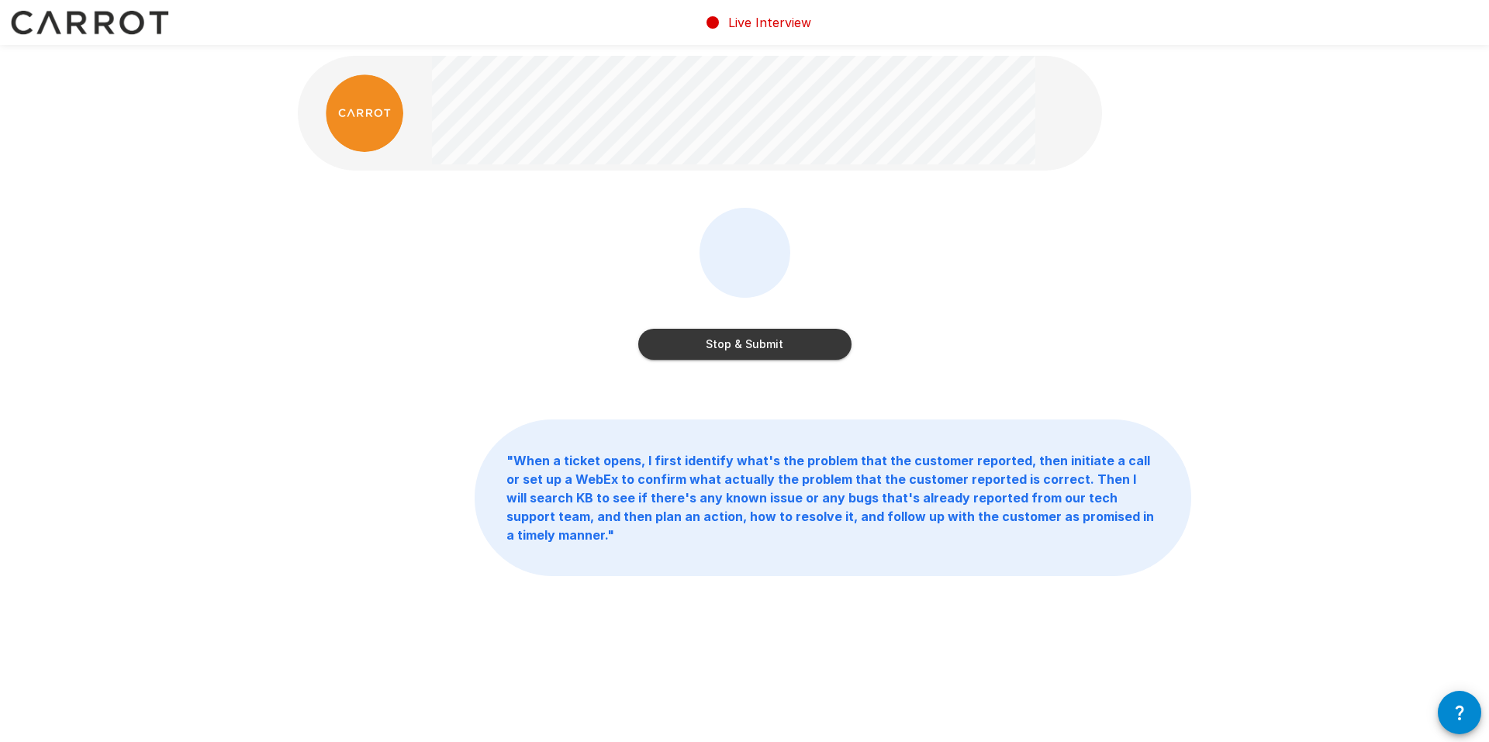
click at [806, 349] on button "Stop & Submit" at bounding box center [744, 344] width 213 height 31
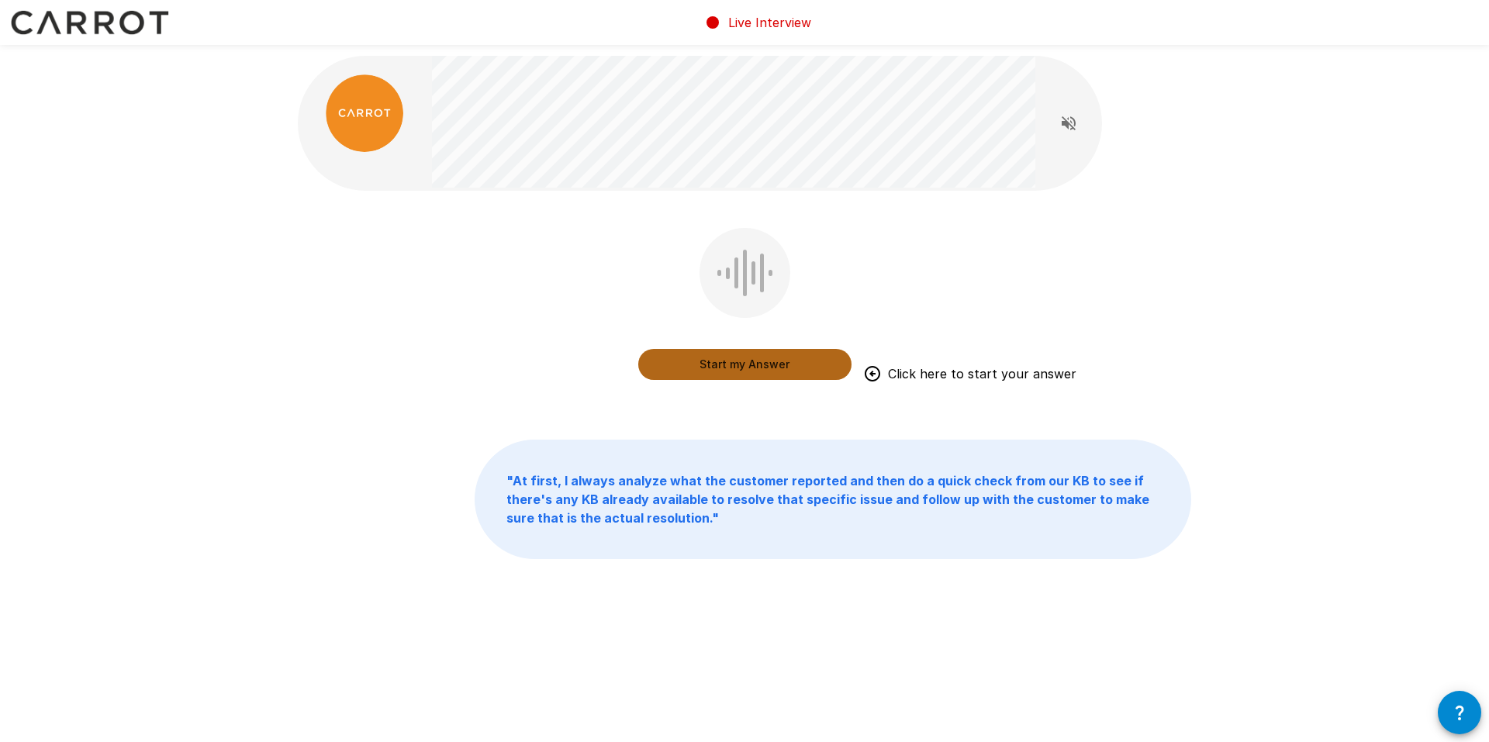
click at [758, 365] on button "Start my Answer" at bounding box center [744, 364] width 213 height 31
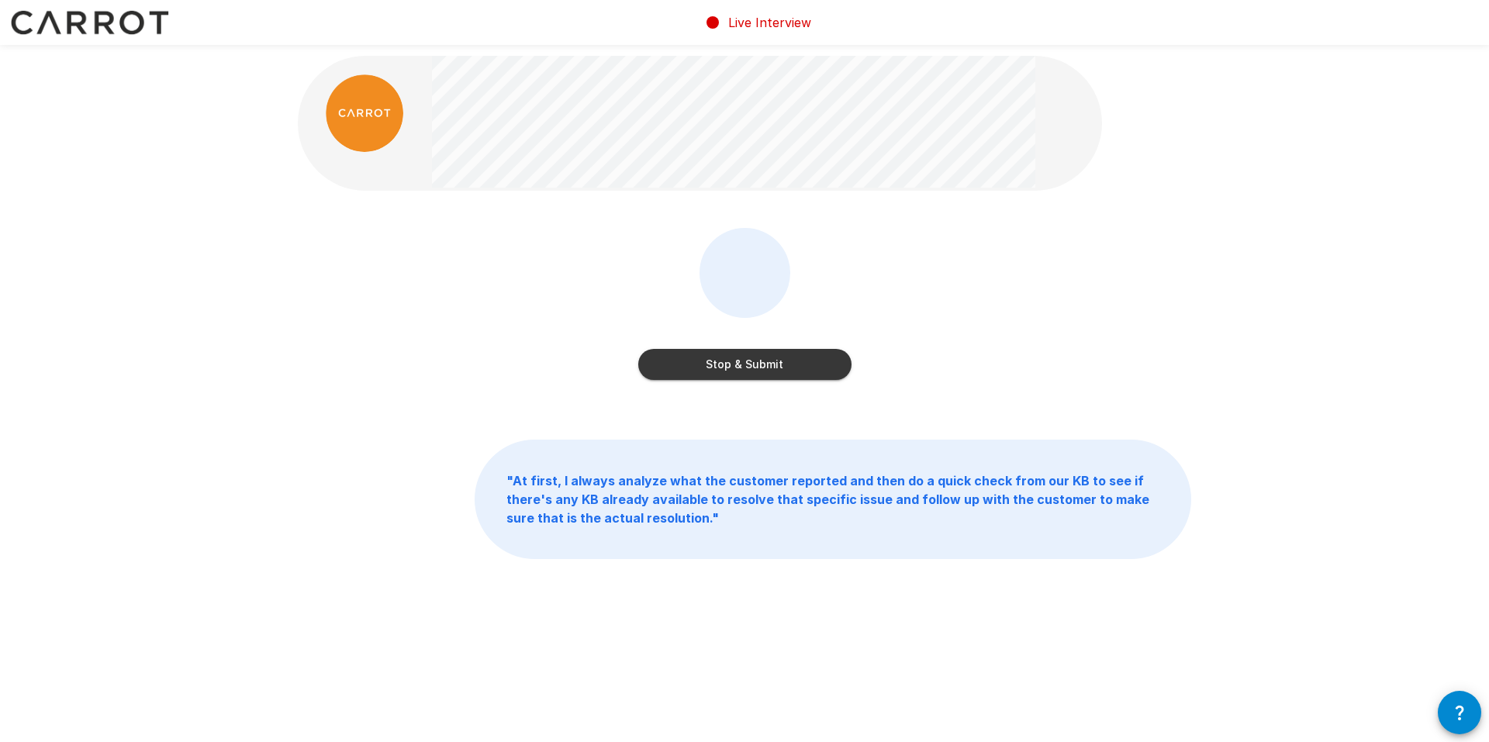
click at [758, 365] on button "Stop & Submit" at bounding box center [744, 364] width 213 height 31
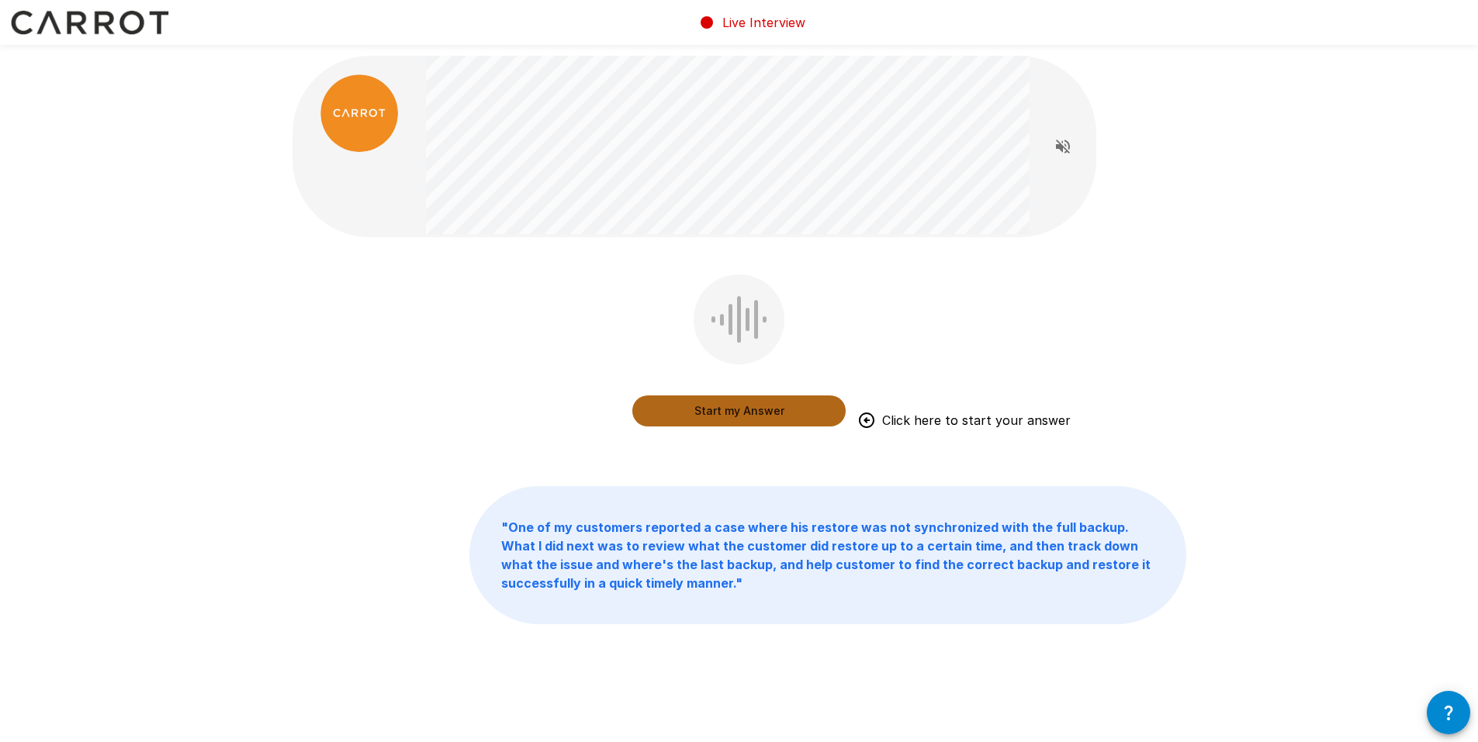
click at [738, 418] on button "Start my Answer" at bounding box center [738, 411] width 213 height 31
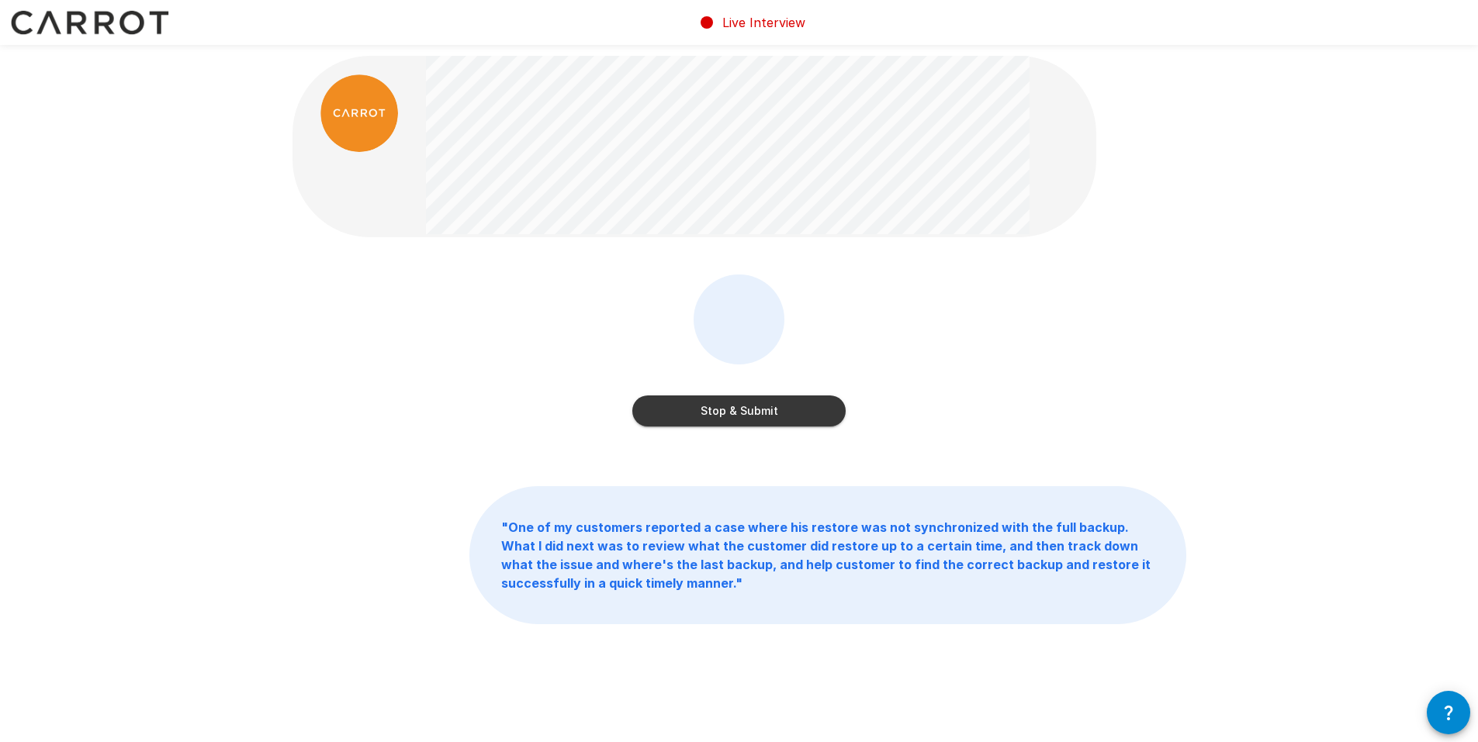
click at [763, 409] on button "Stop & Submit" at bounding box center [738, 411] width 213 height 31
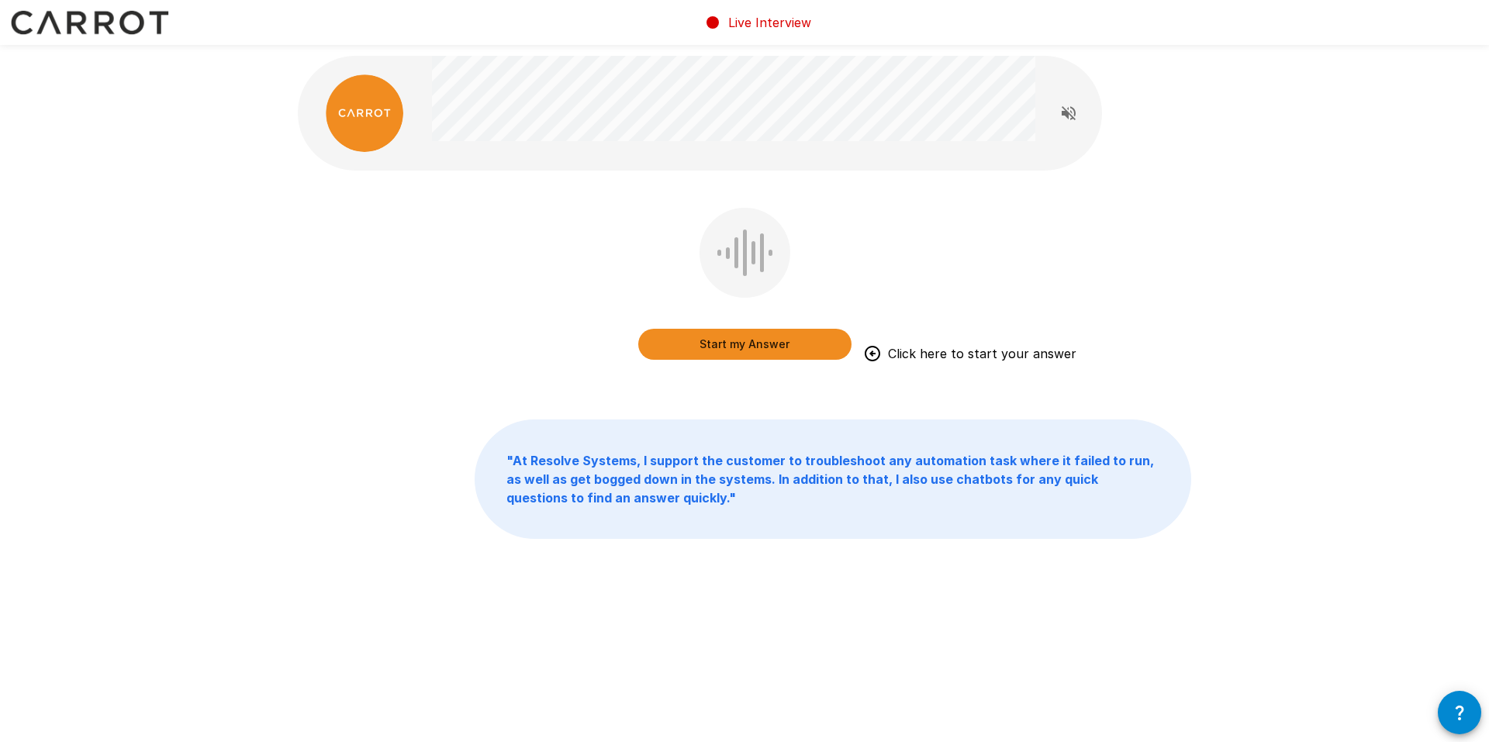
click at [763, 343] on button "Start my Answer" at bounding box center [744, 344] width 213 height 31
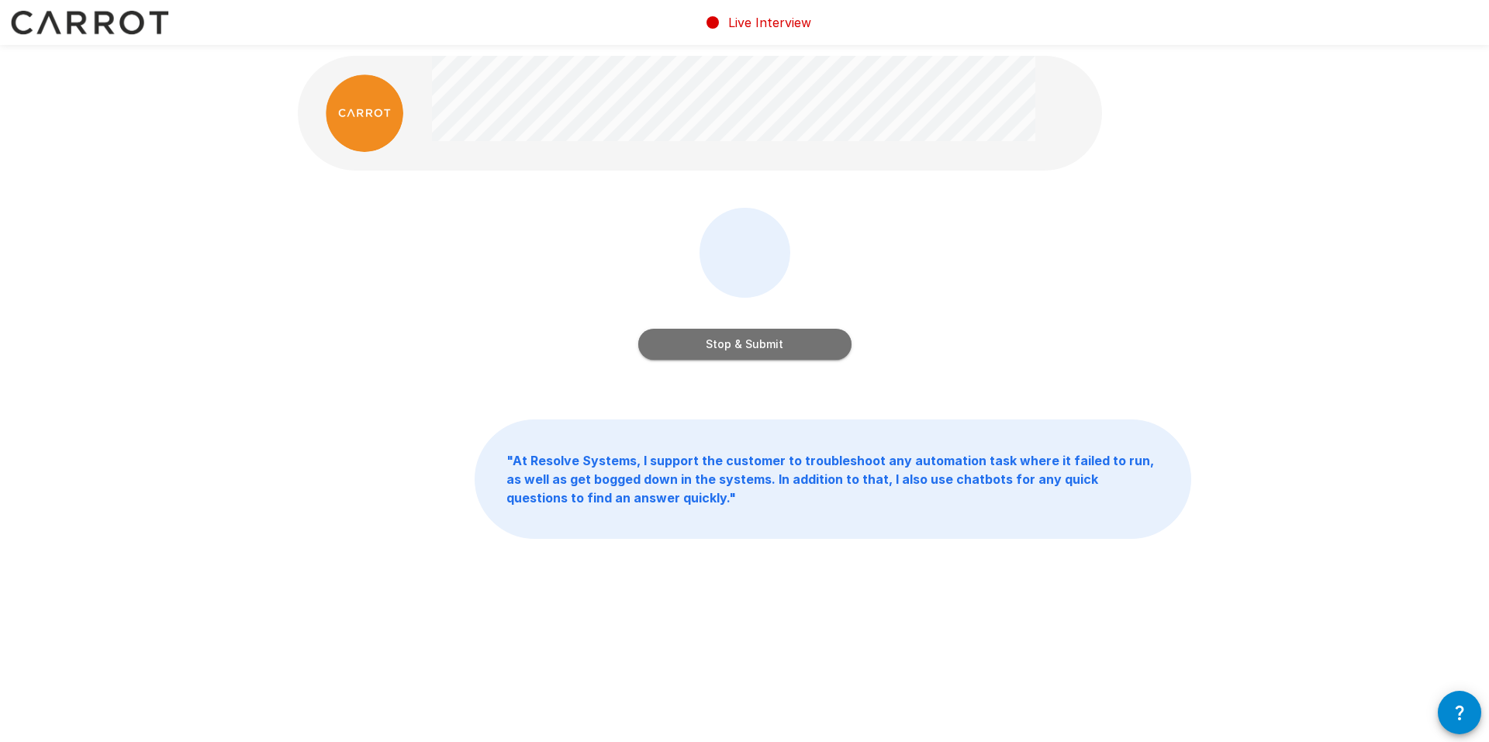
click at [738, 348] on button "Stop & Submit" at bounding box center [744, 344] width 213 height 31
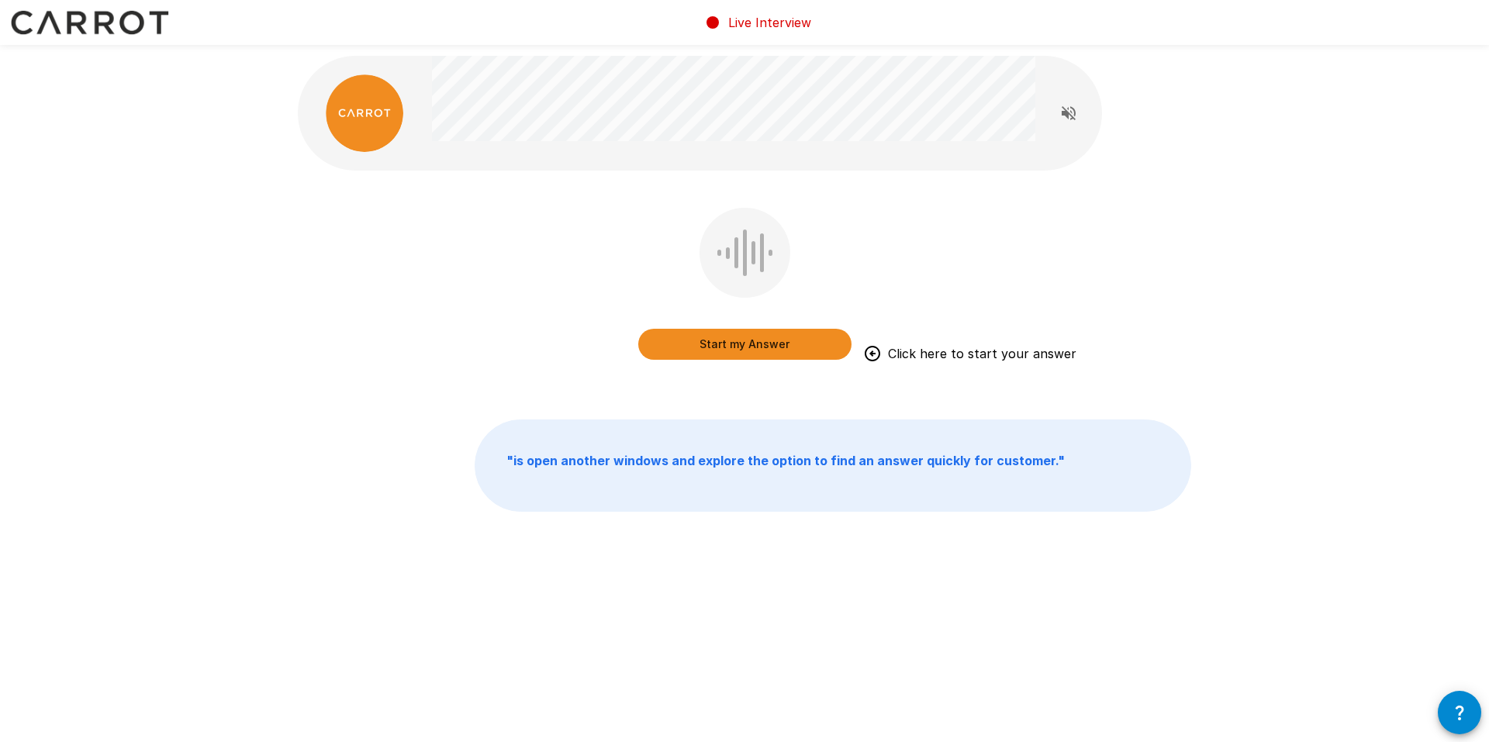
click at [729, 342] on button "Start my Answer" at bounding box center [744, 344] width 213 height 31
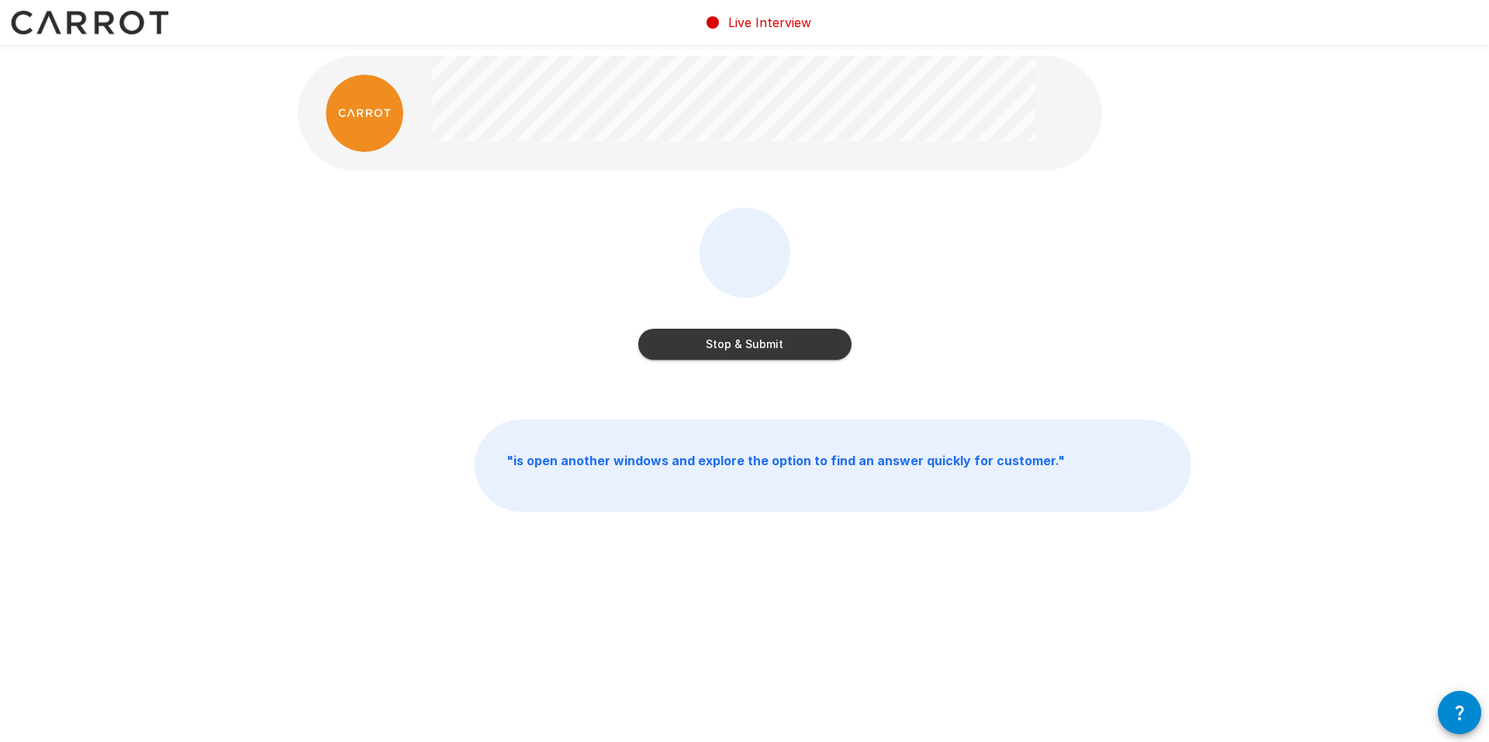
click at [736, 339] on button "Stop & Submit" at bounding box center [744, 344] width 213 height 31
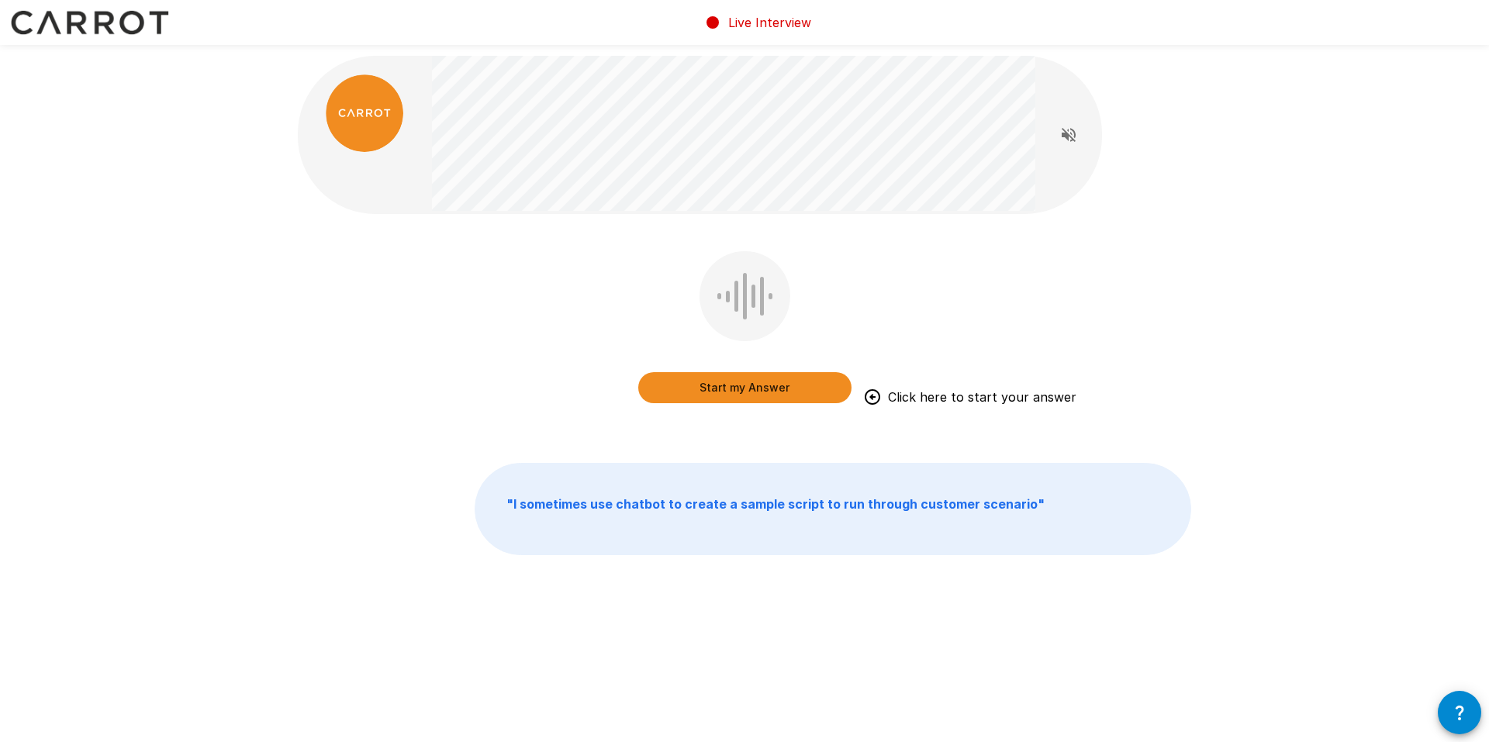
click at [754, 387] on button "Start my Answer" at bounding box center [744, 387] width 213 height 31
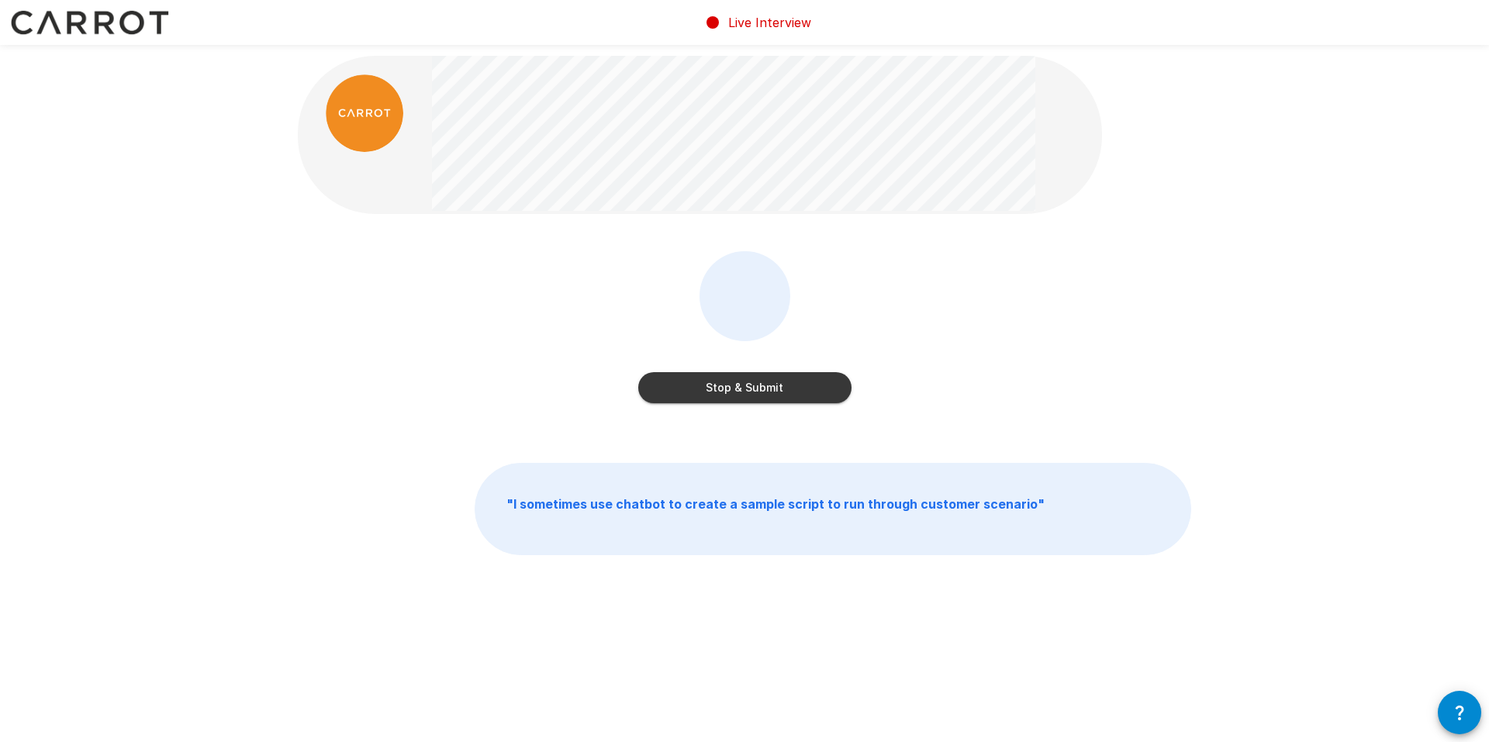
click at [773, 379] on button "Stop & Submit" at bounding box center [744, 387] width 213 height 31
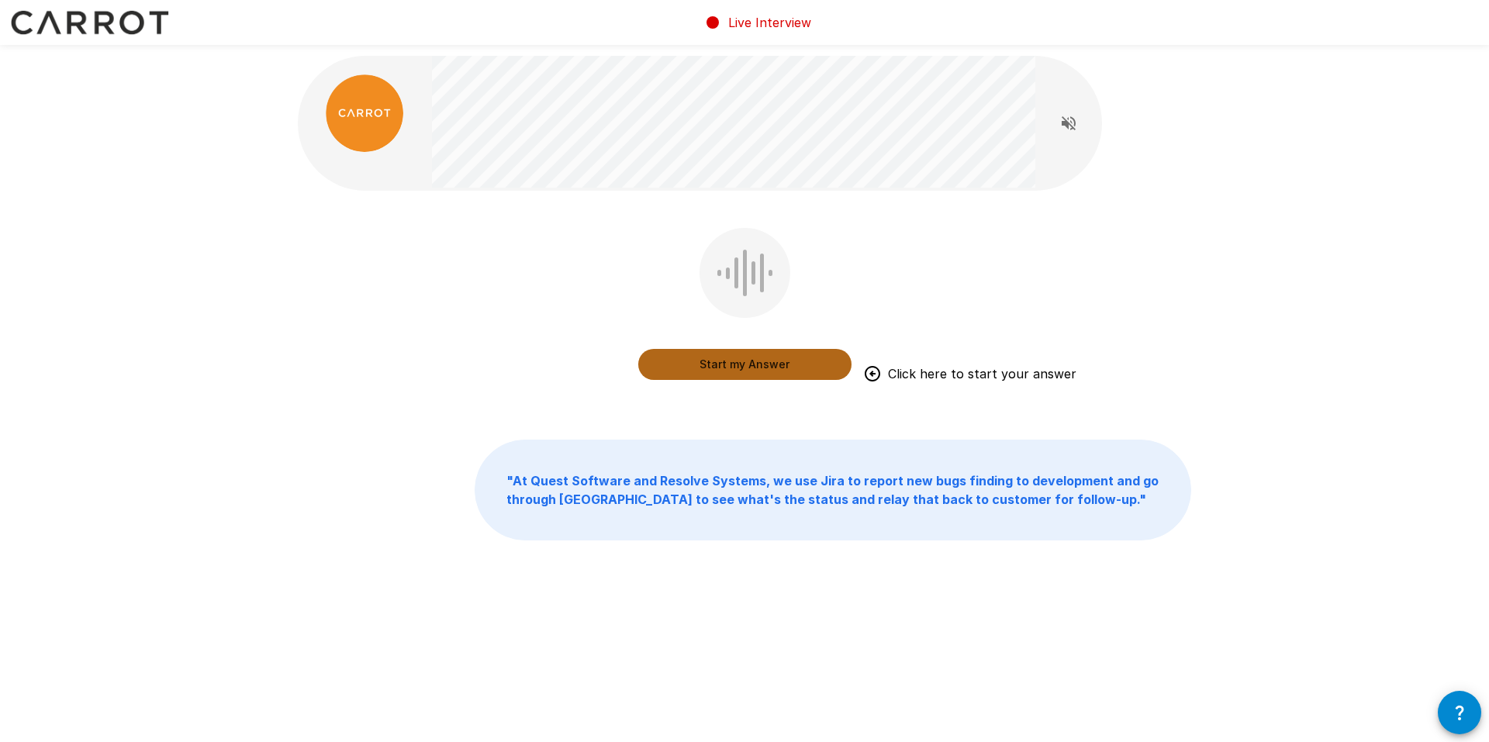
click at [762, 365] on button "Start my Answer" at bounding box center [744, 364] width 213 height 31
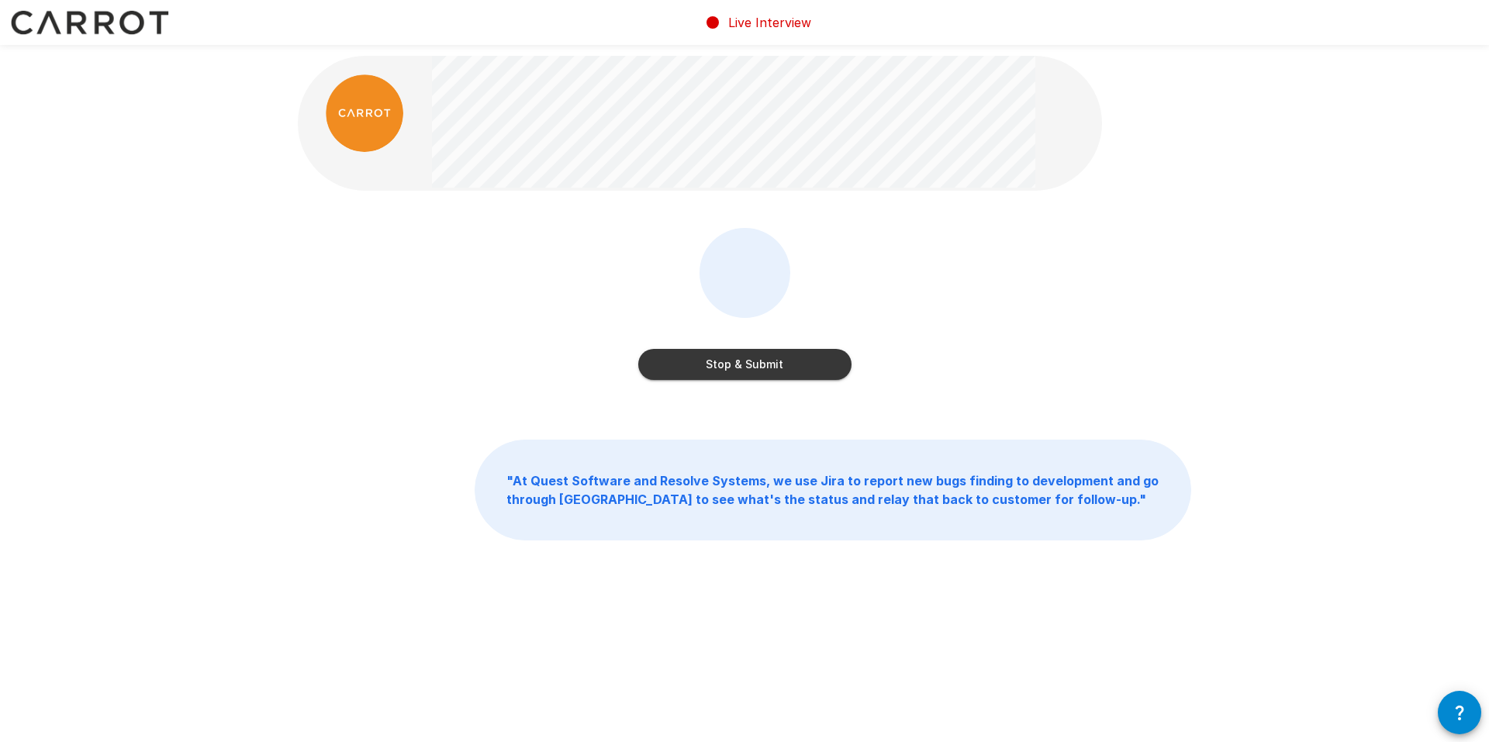
click at [755, 367] on button "Stop & Submit" at bounding box center [744, 364] width 213 height 31
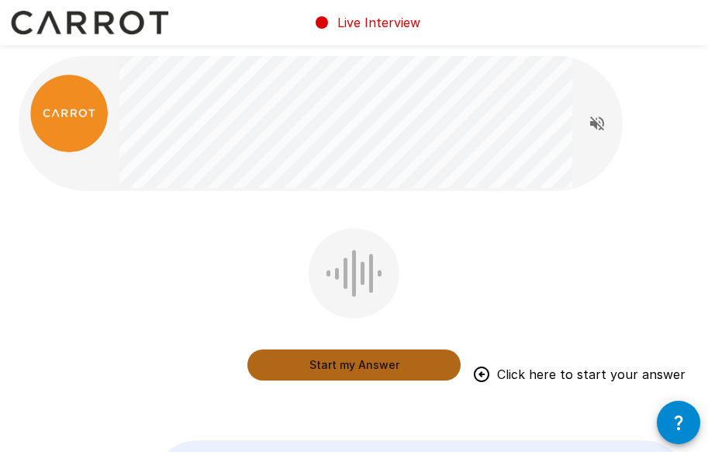
click at [360, 365] on button "Start my Answer" at bounding box center [353, 364] width 213 height 31
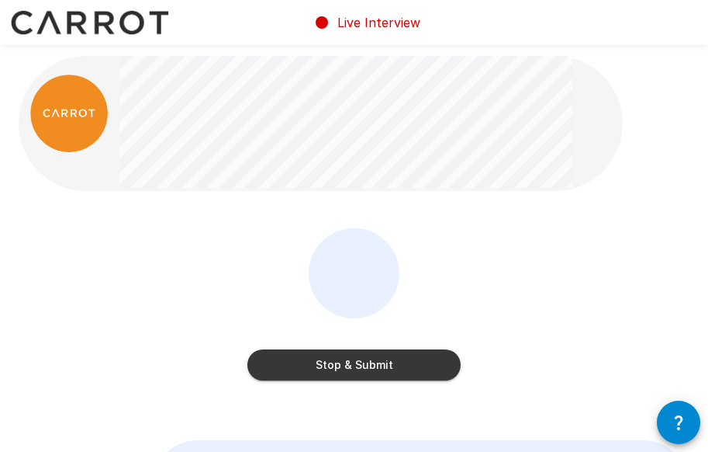
click at [362, 365] on button "Stop & Submit" at bounding box center [353, 364] width 213 height 31
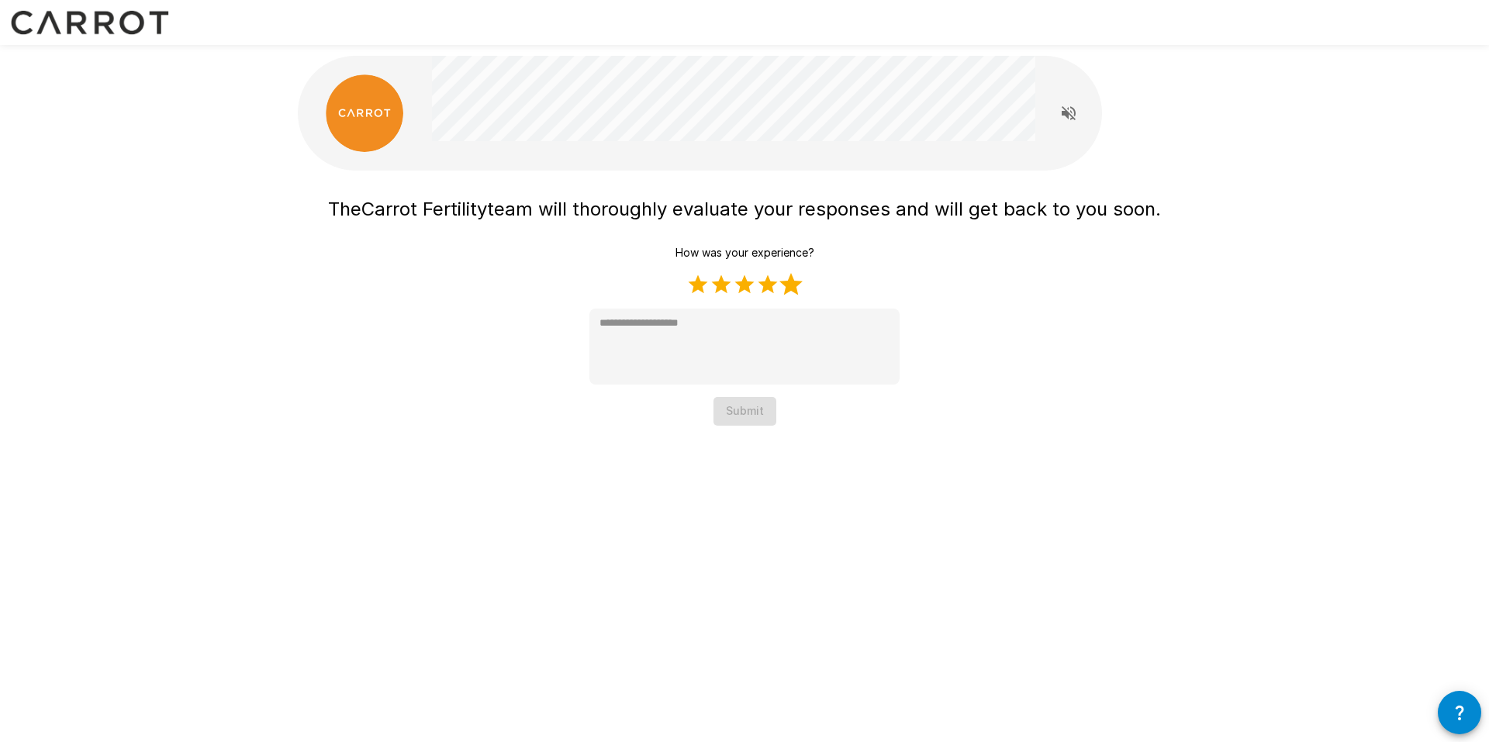
click at [793, 290] on label "5 Stars" at bounding box center [791, 284] width 23 height 23
type textarea "*"
click at [742, 421] on button "Submit" at bounding box center [745, 411] width 63 height 29
